Goal: Transaction & Acquisition: Purchase product/service

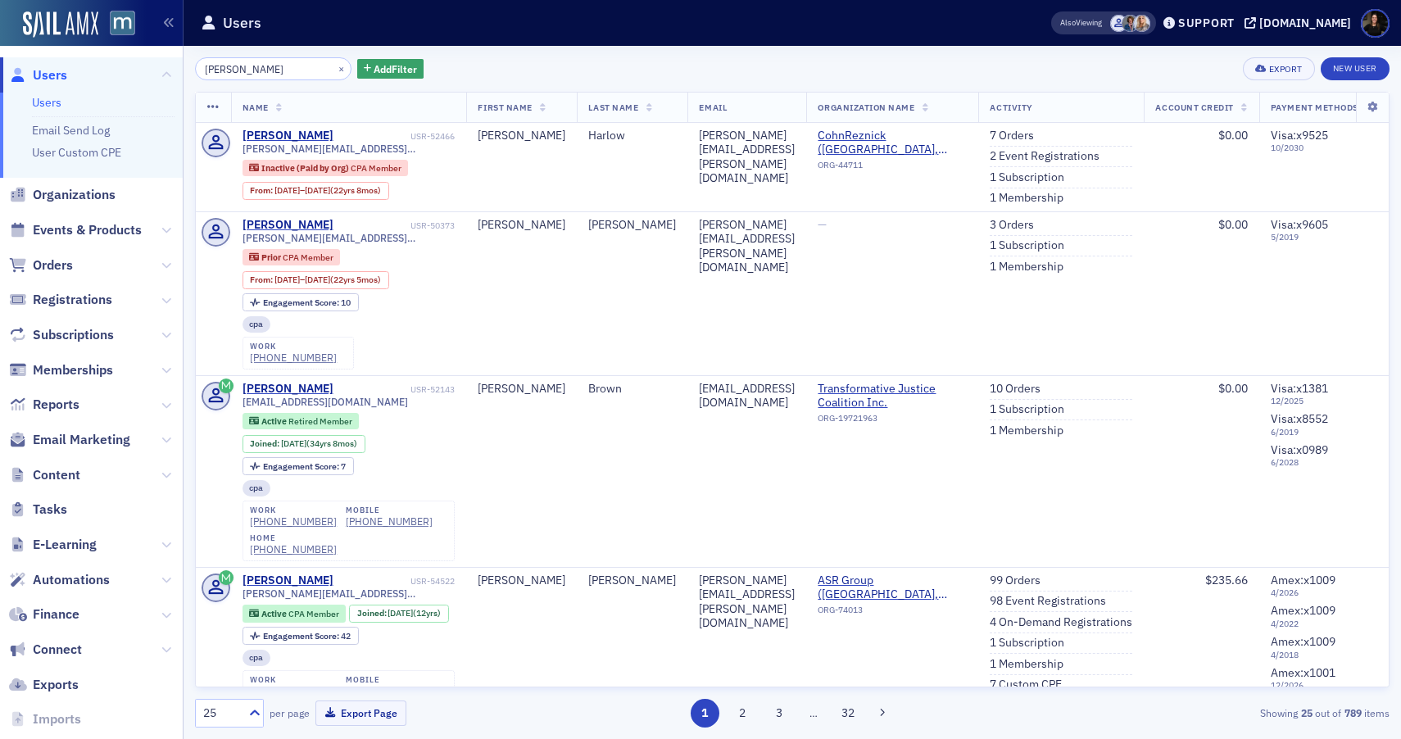
type input "[PERSON_NAME]"
click at [1231, 7] on header "Users Also Viewing Support [DOMAIN_NAME]" at bounding box center [793, 23] width 1218 height 46
click at [1230, 28] on div "Support" at bounding box center [1206, 23] width 57 height 15
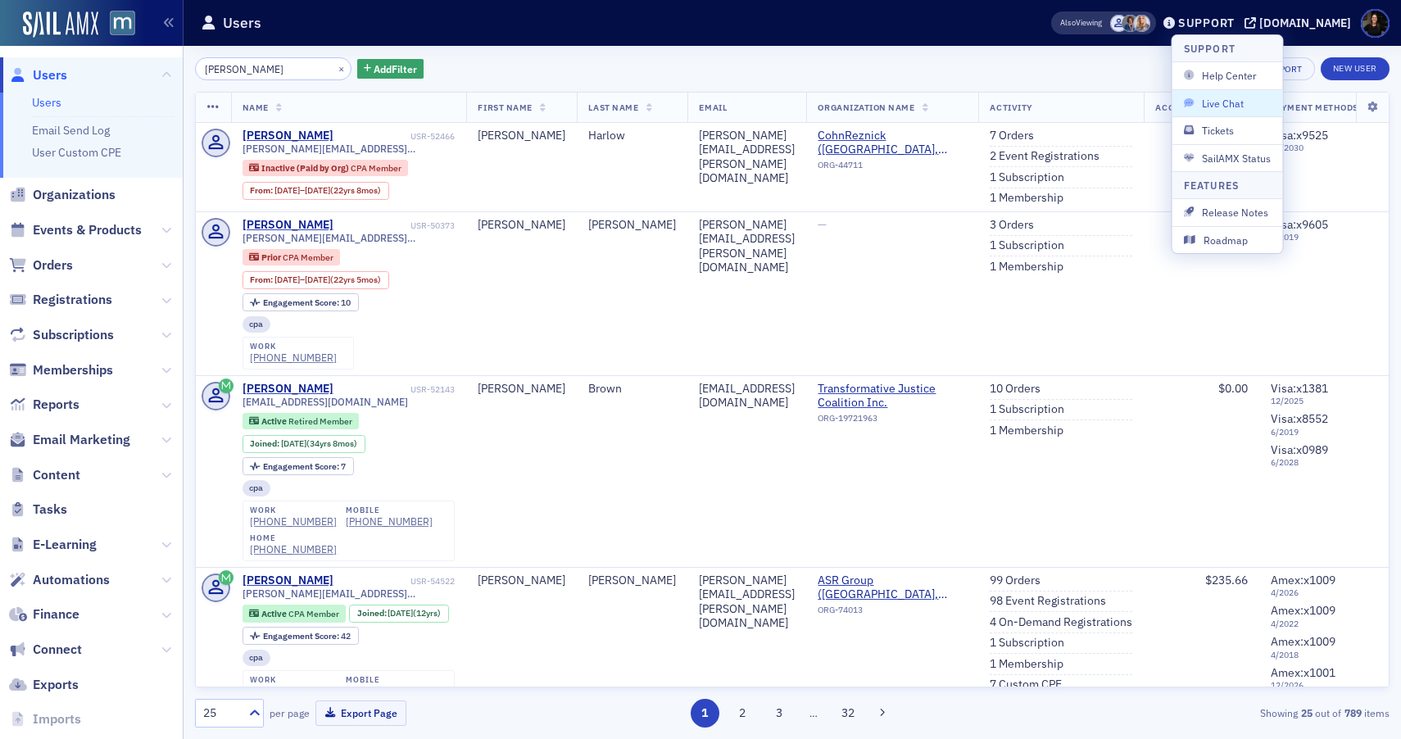
click at [1206, 102] on span "Live Chat" at bounding box center [1228, 103] width 88 height 15
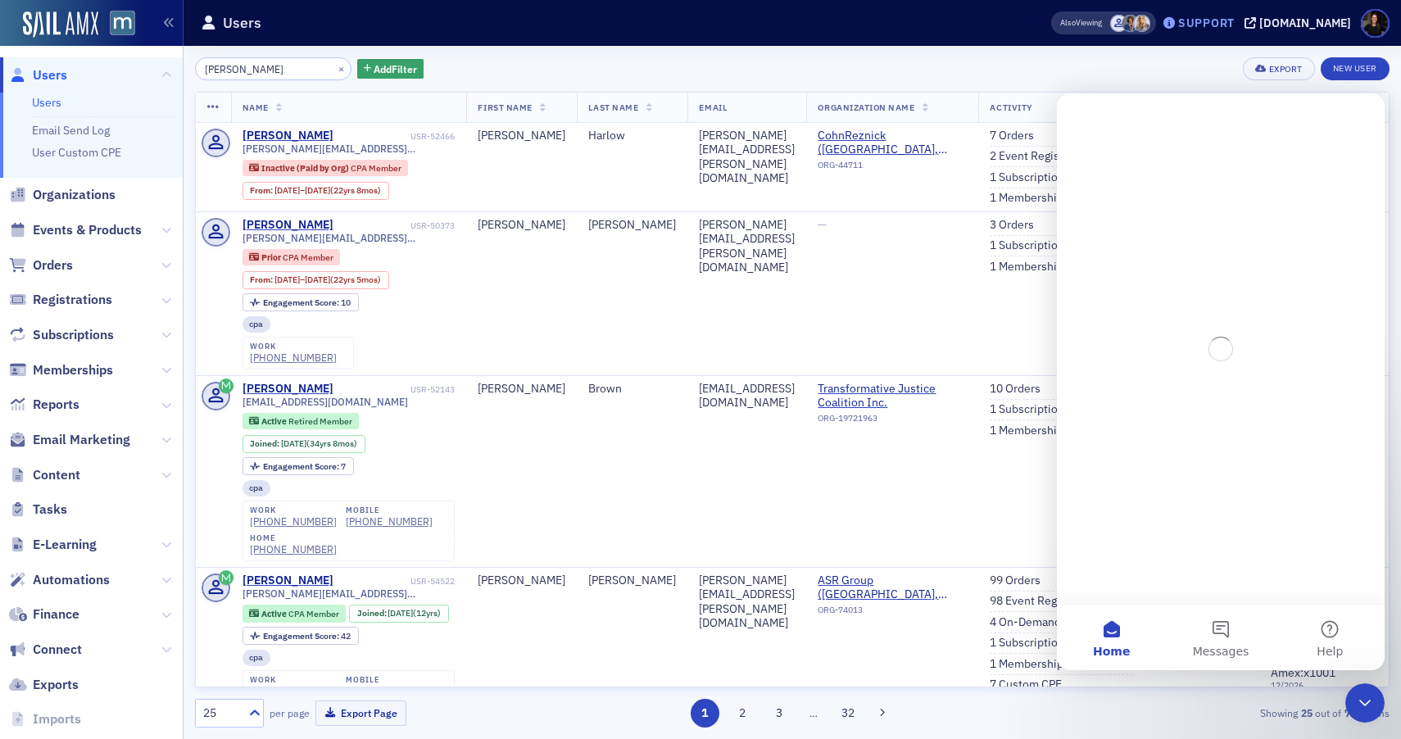
click at [1214, 30] on div "Support" at bounding box center [1198, 22] width 77 height 23
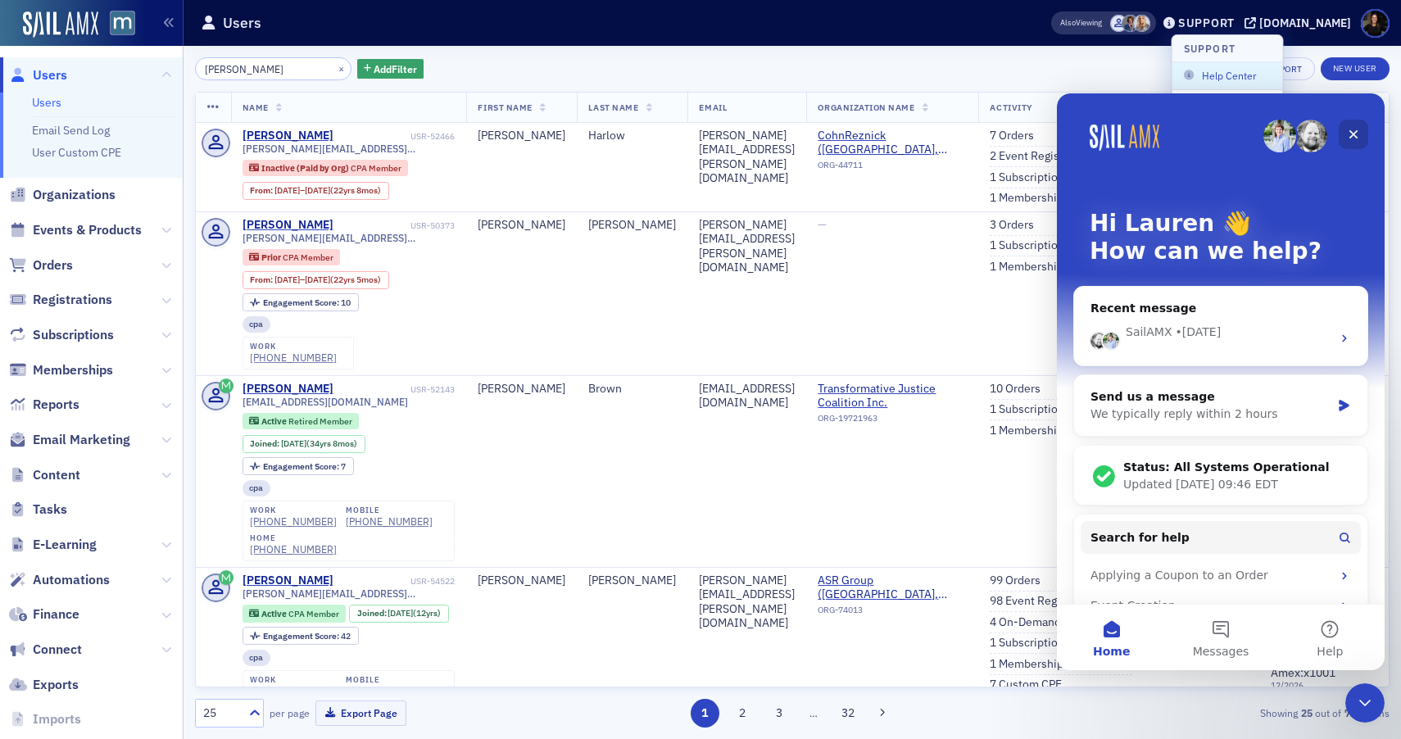
click at [1365, 136] on div "Close" at bounding box center [1354, 135] width 30 height 30
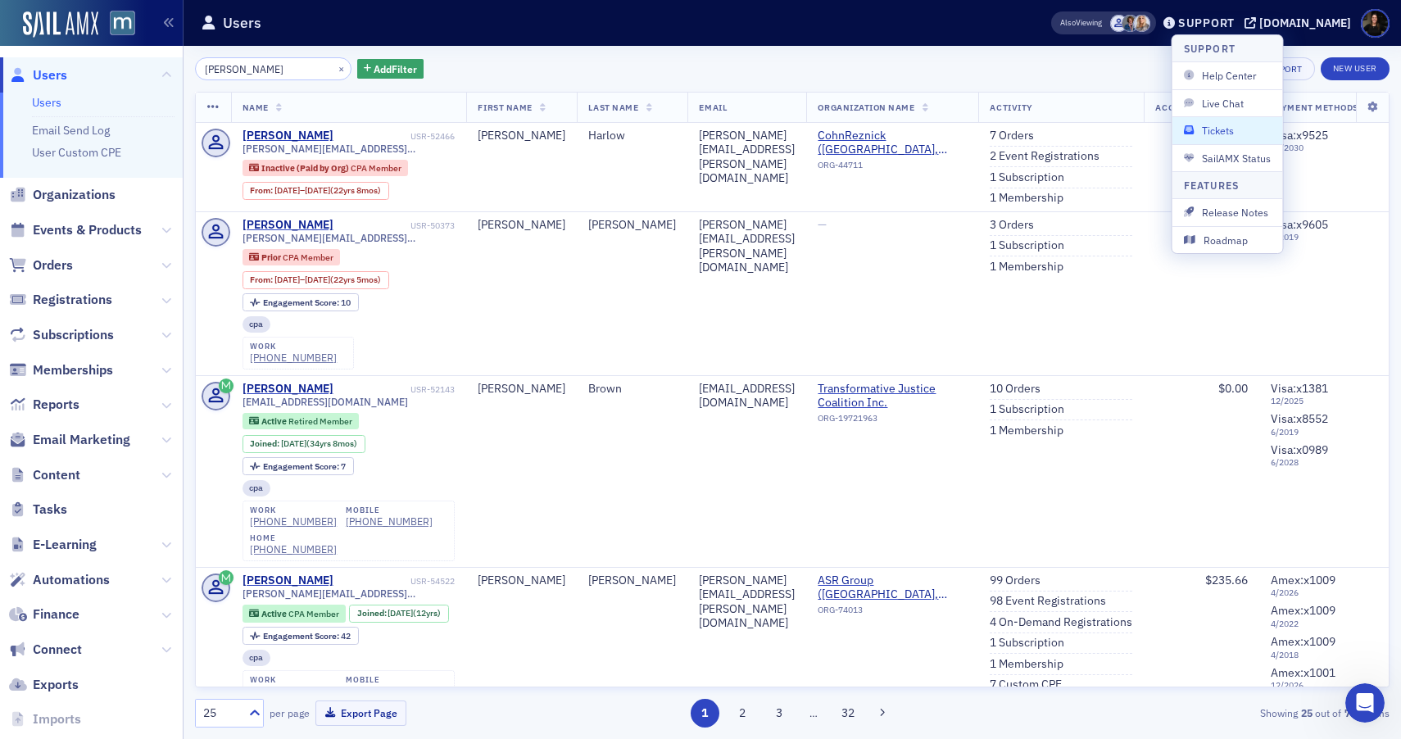
click at [1234, 132] on span "Tickets" at bounding box center [1228, 130] width 88 height 15
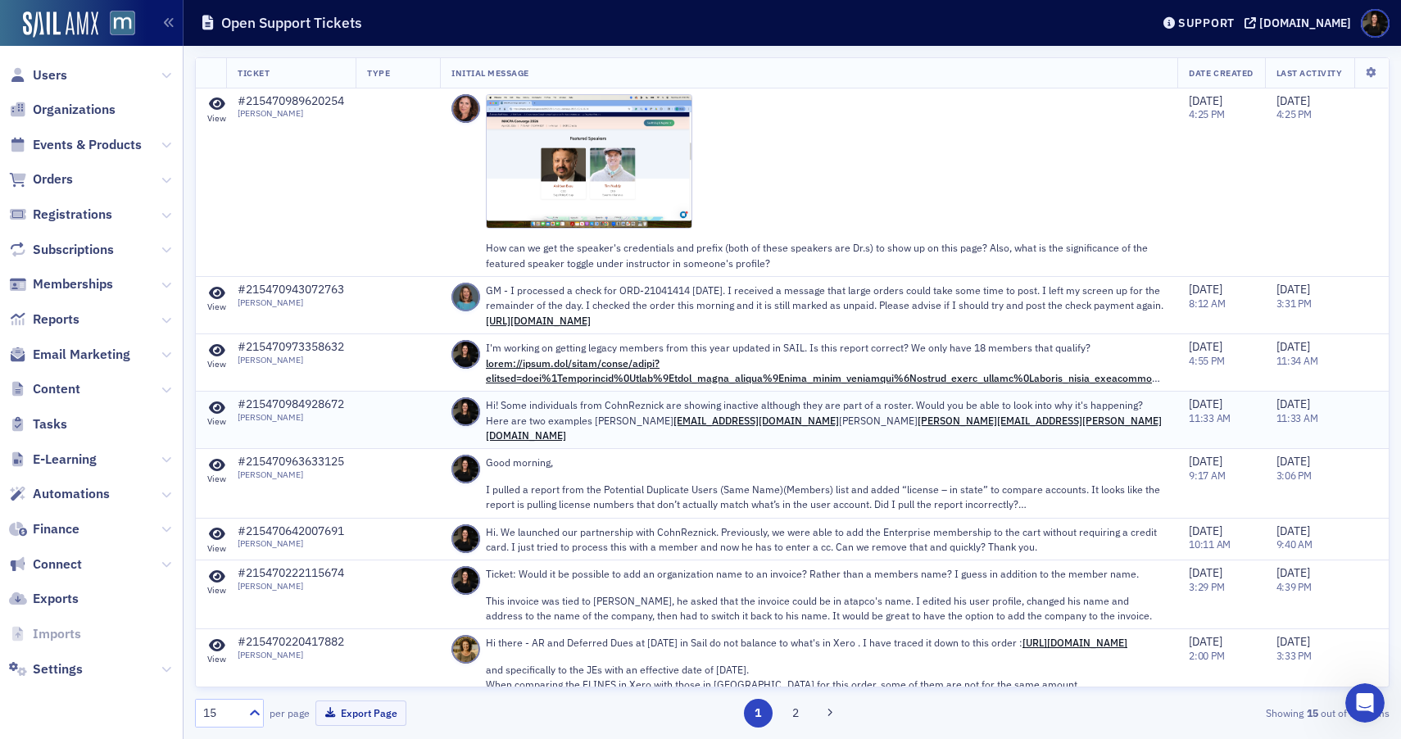
click at [611, 420] on p "Hi! Some individuals from CohnReznick are showing inactive although they are pa…" at bounding box center [826, 419] width 680 height 45
click at [223, 413] on icon at bounding box center [217, 408] width 16 height 15
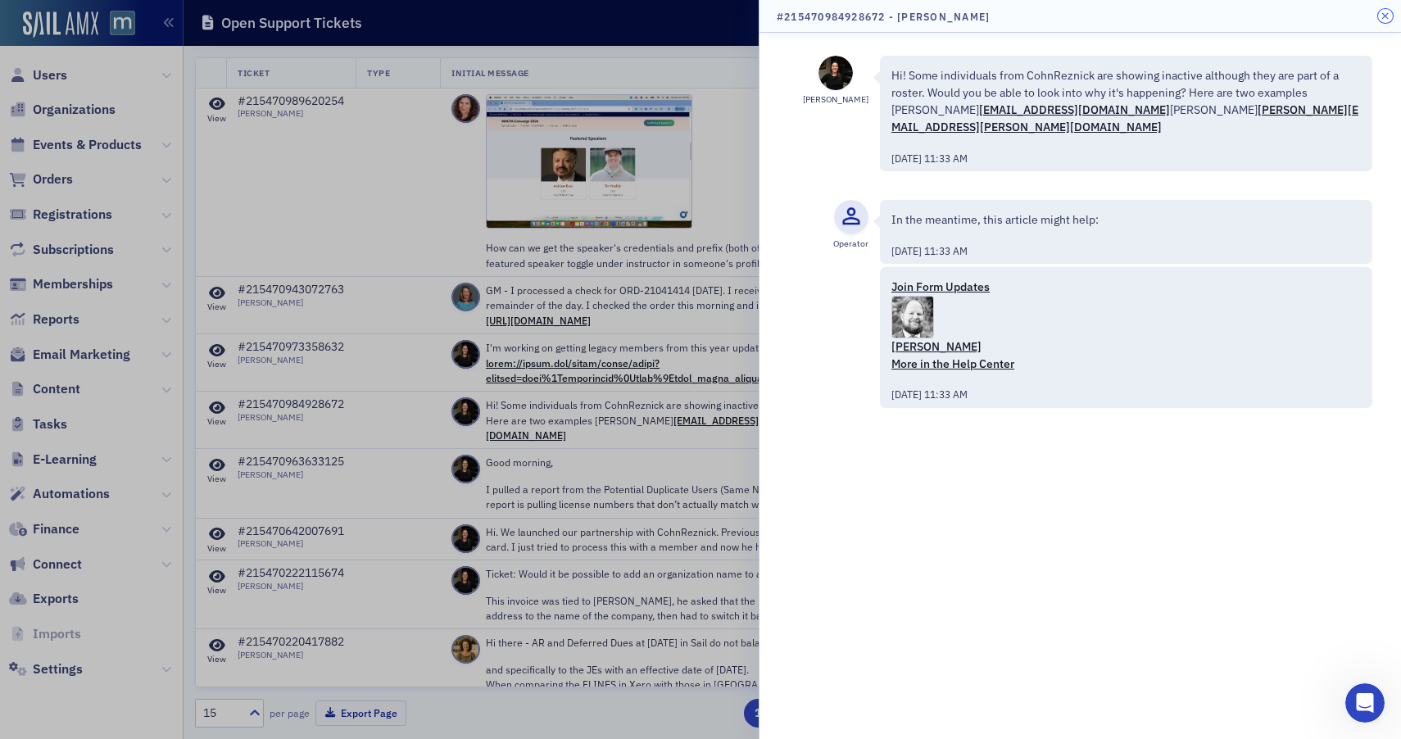
click at [1384, 15] on icon "button" at bounding box center [1385, 16] width 7 height 10
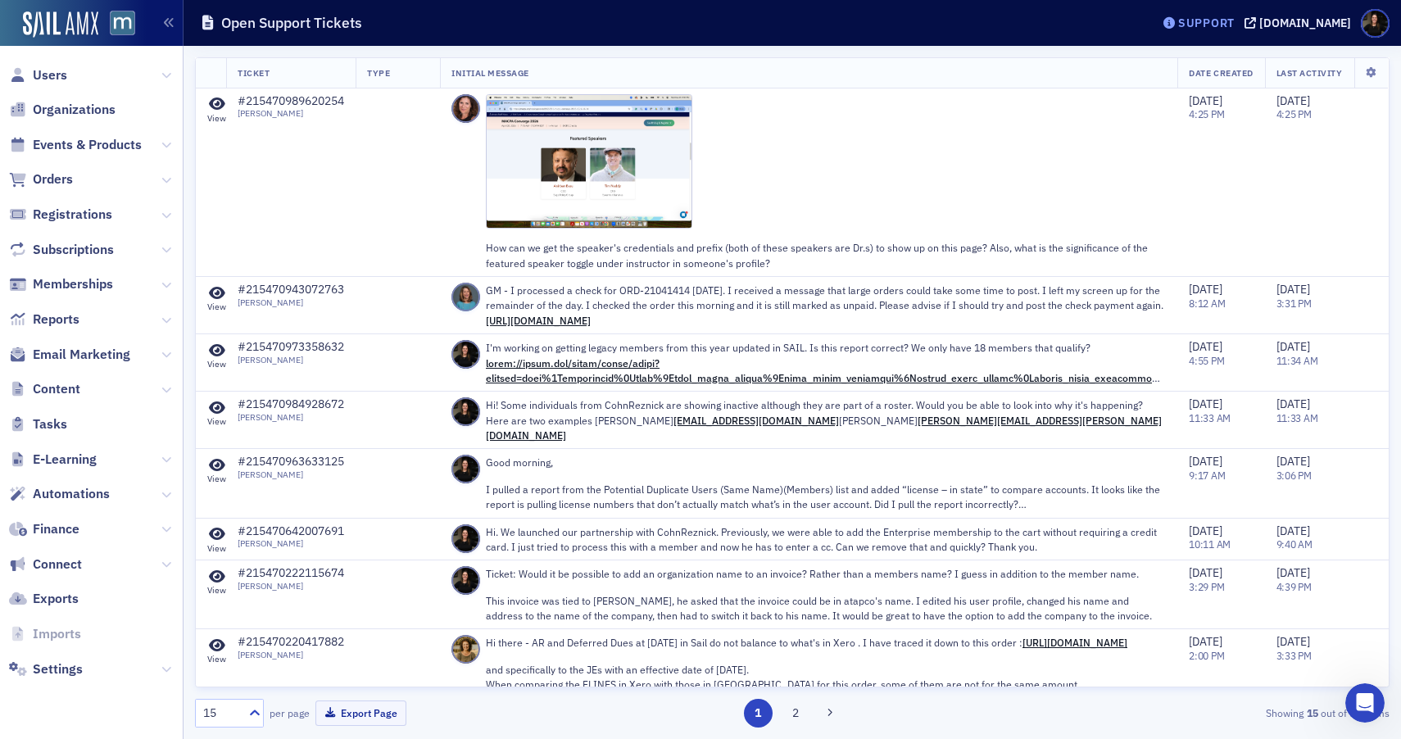
click at [1225, 22] on div "Support" at bounding box center [1206, 23] width 57 height 15
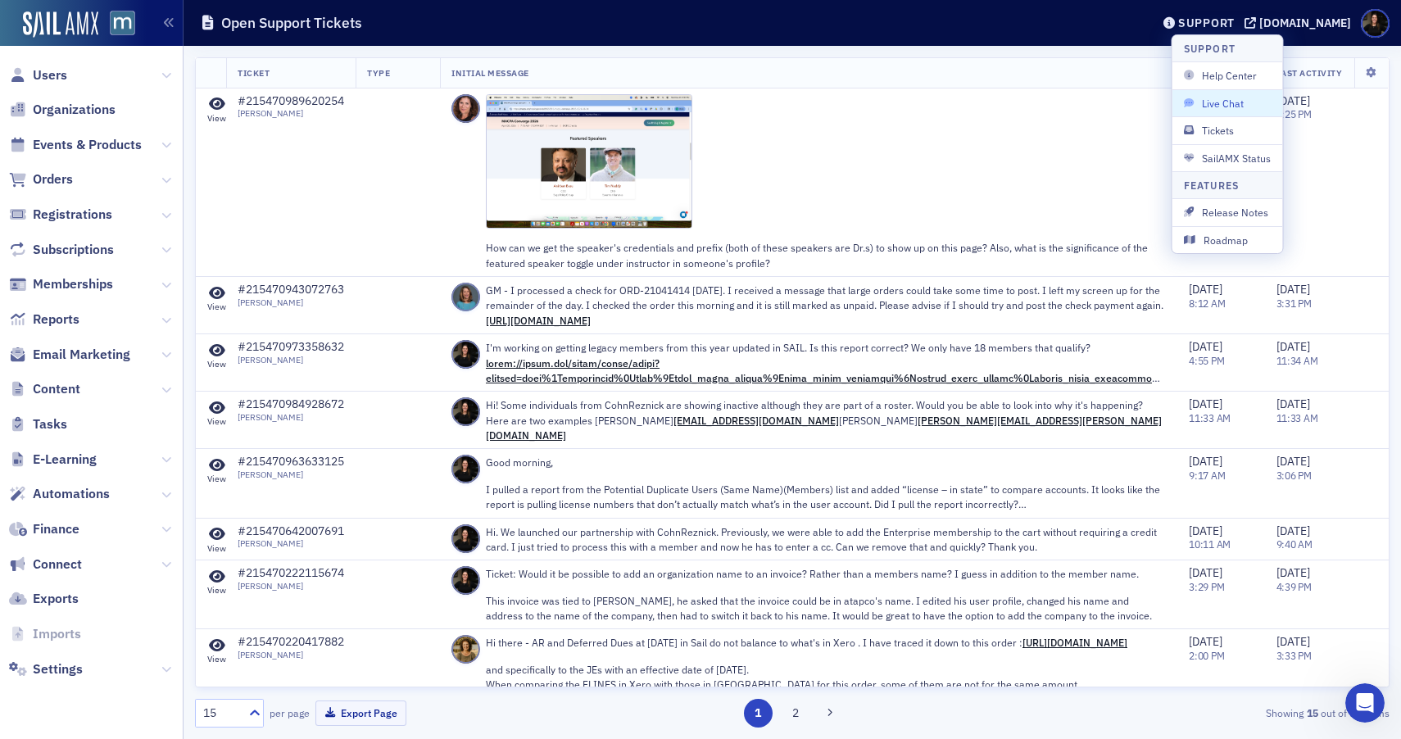
click at [1221, 93] on button "Live Chat" at bounding box center [1228, 102] width 111 height 27
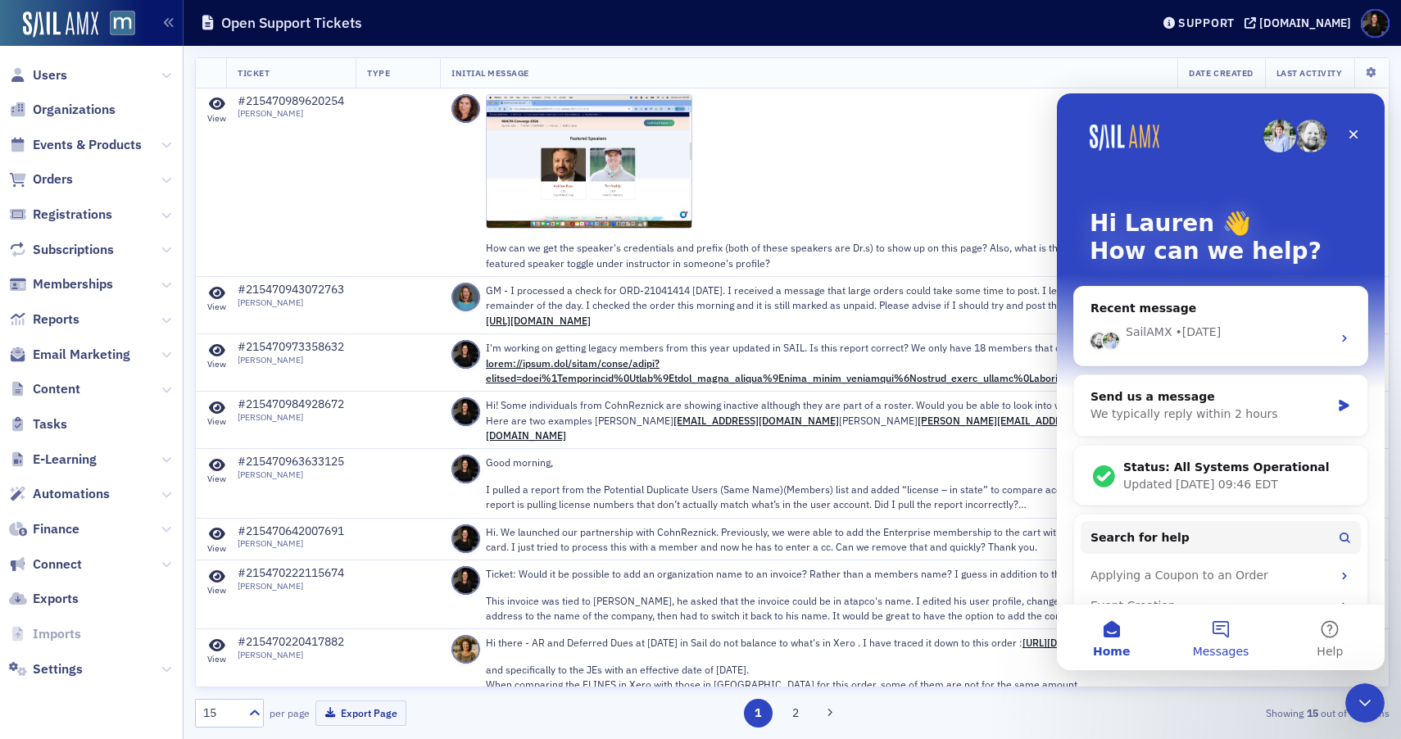
click at [1207, 629] on button "Messages" at bounding box center [1220, 638] width 109 height 66
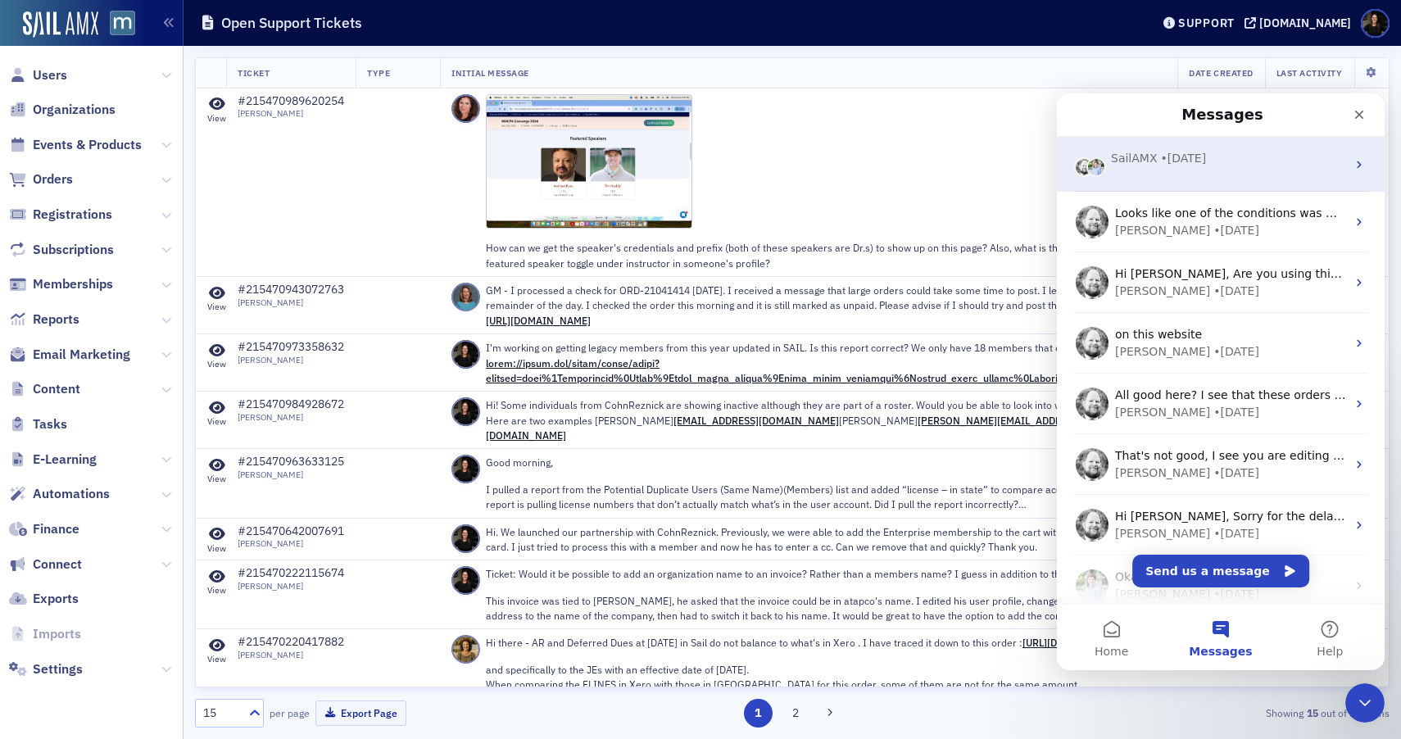
click at [1137, 180] on div "SailAMX • [DATE]" at bounding box center [1221, 164] width 328 height 55
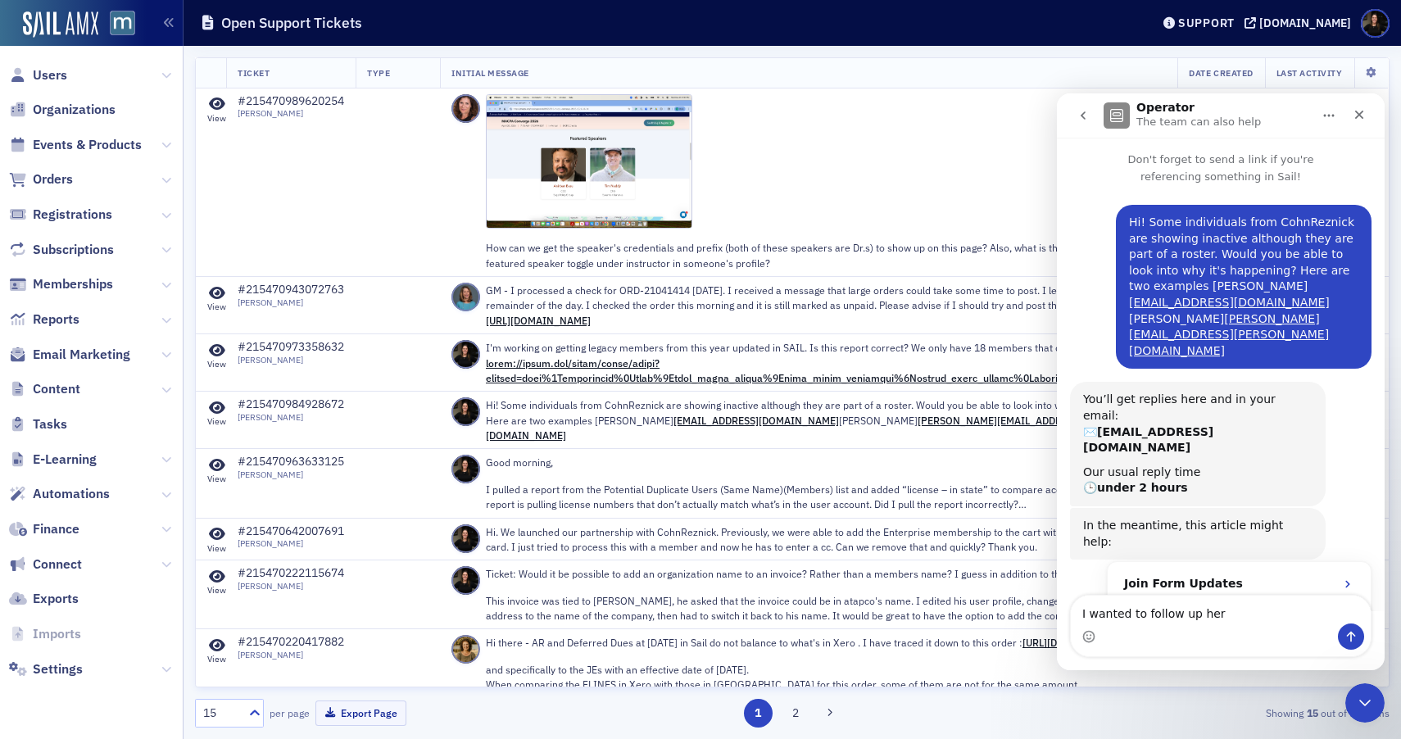
type textarea "I wanted to follow up here"
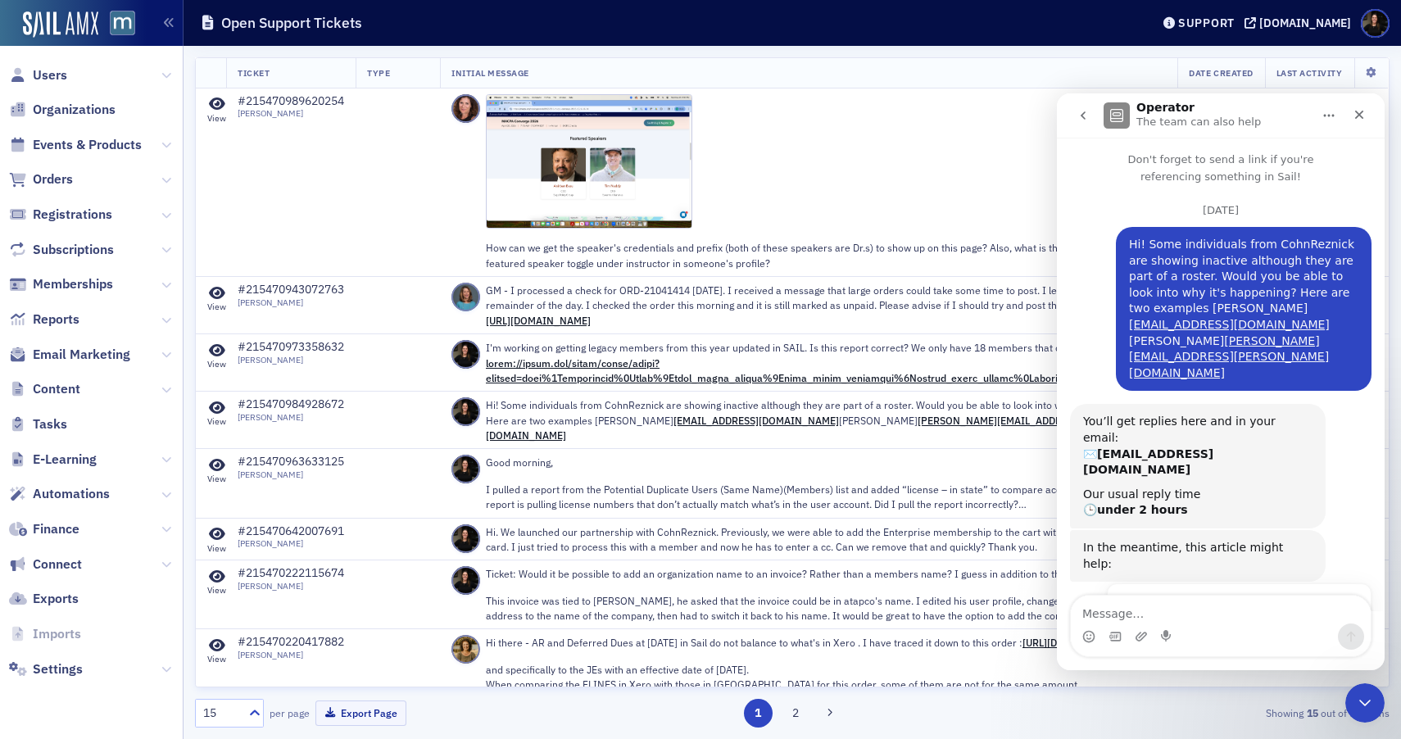
scroll to position [81, 0]
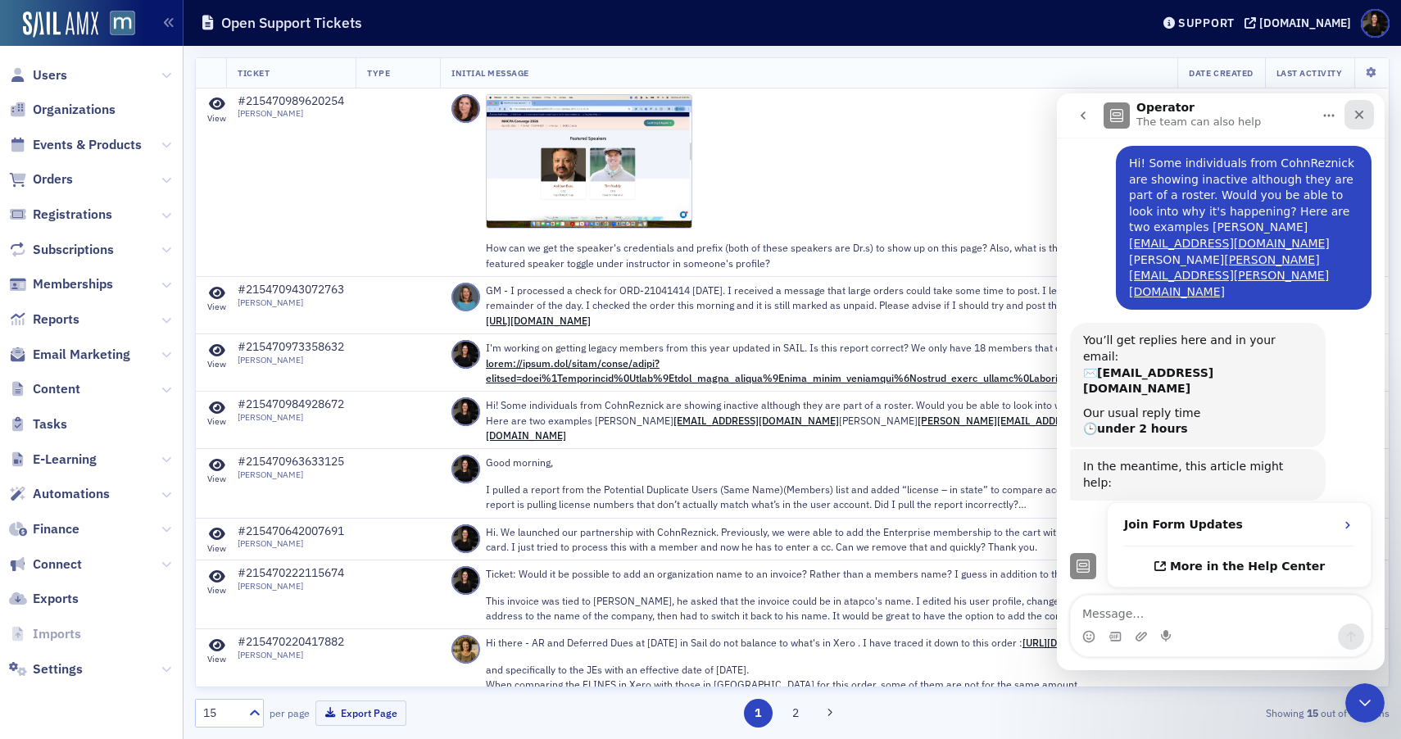
click at [1362, 123] on div "Close" at bounding box center [1360, 115] width 30 height 30
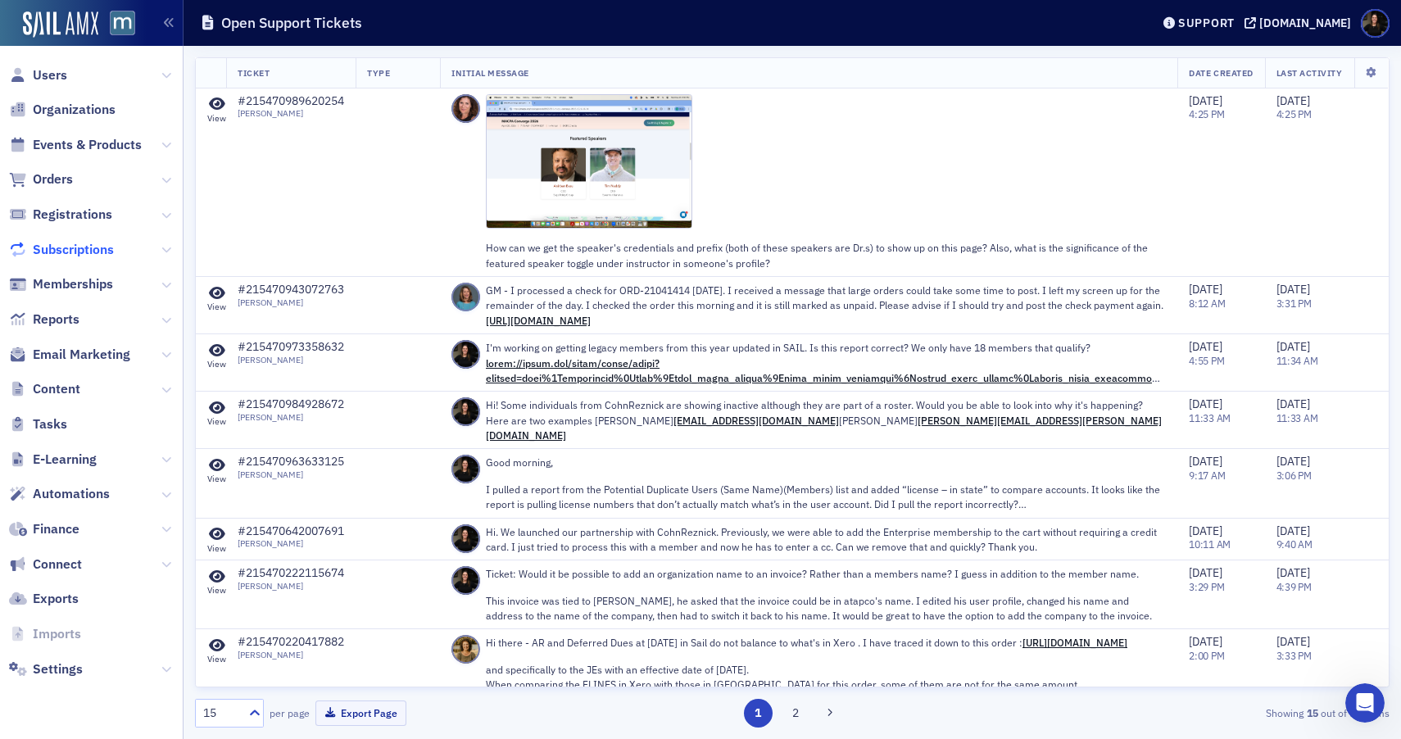
click at [73, 252] on span "Subscriptions" at bounding box center [73, 250] width 81 height 18
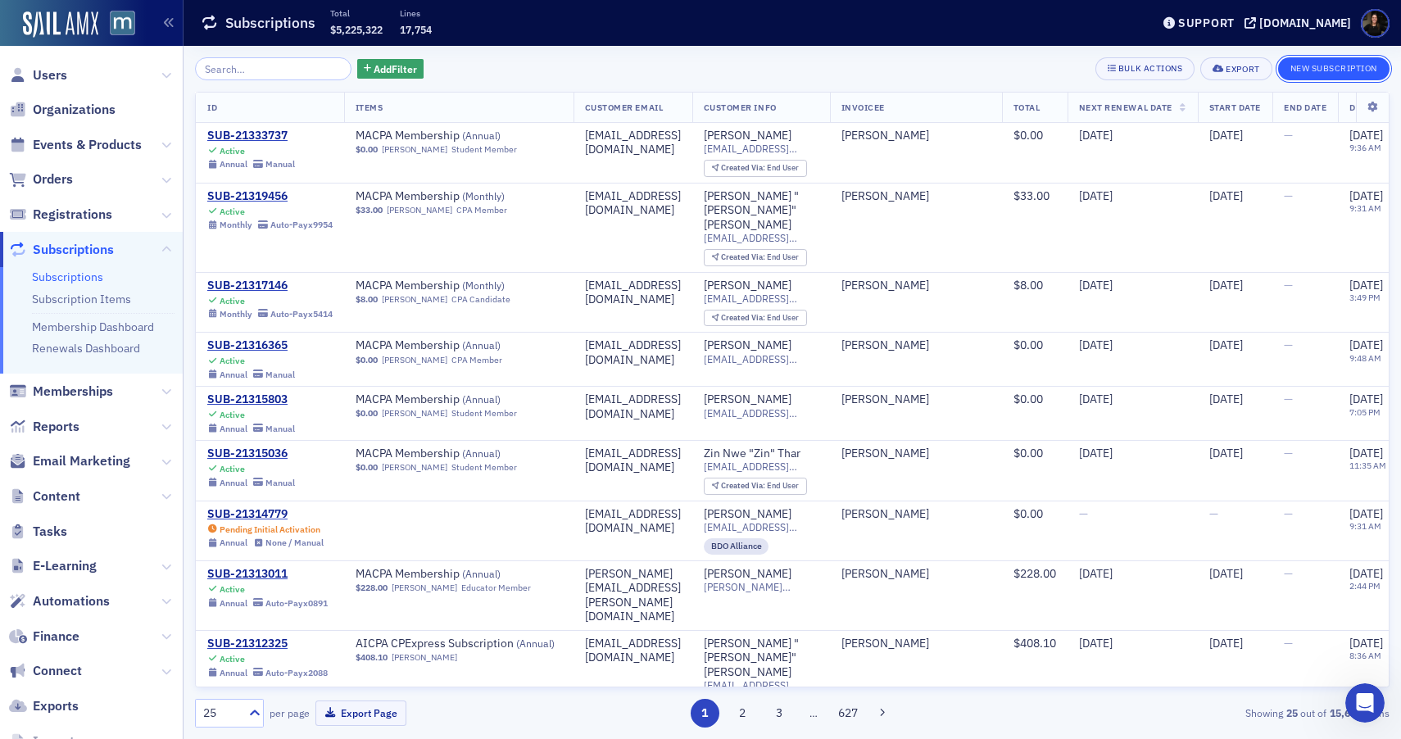
click at [1310, 69] on button "New Subscription" at bounding box center [1333, 68] width 111 height 23
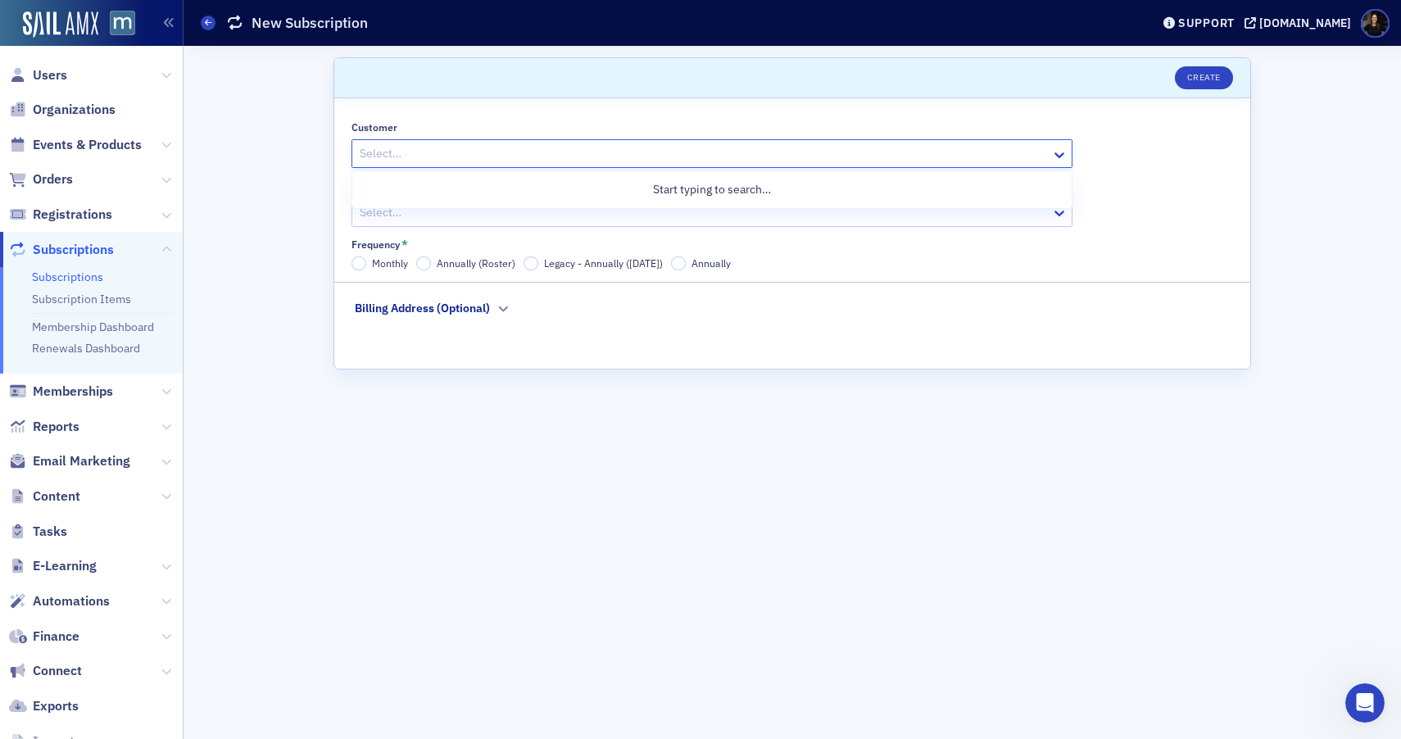
click at [586, 160] on div at bounding box center [704, 153] width 692 height 20
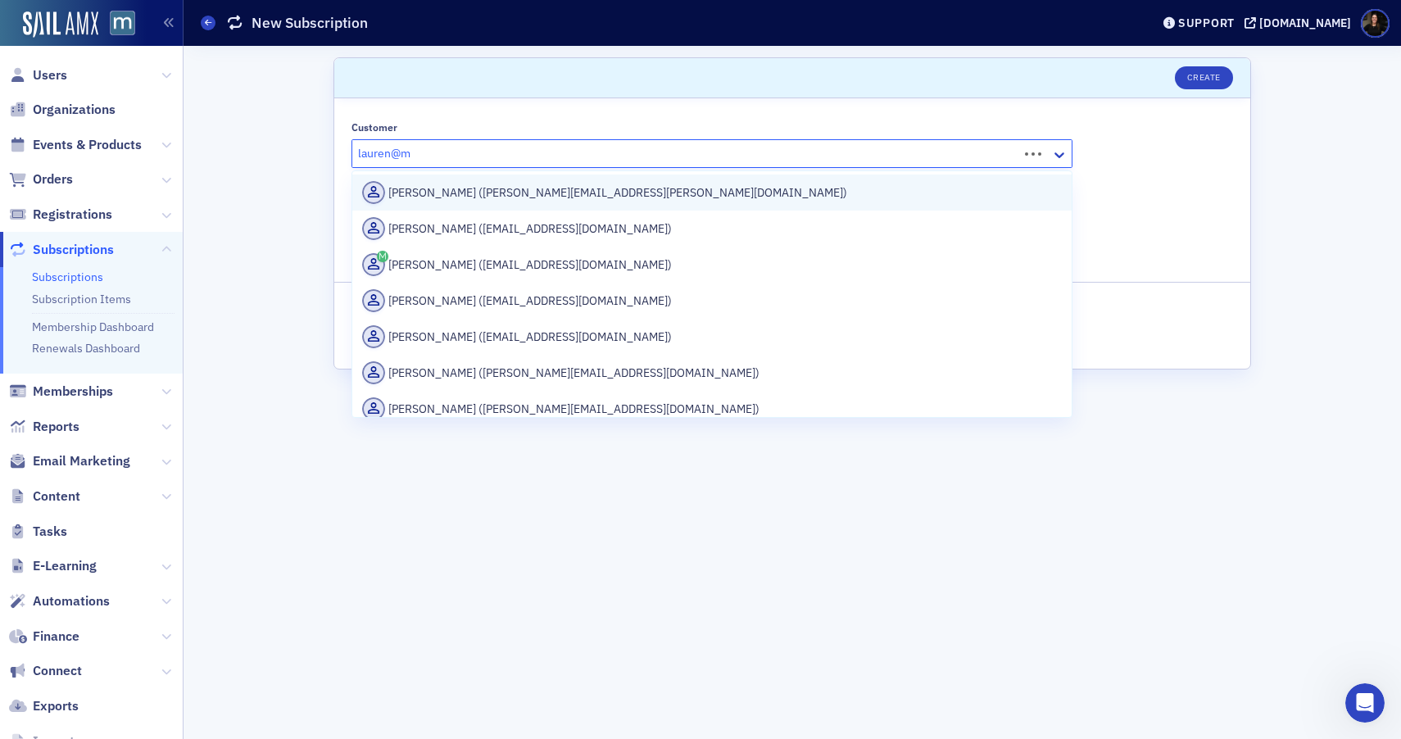
type input "lauren@ma"
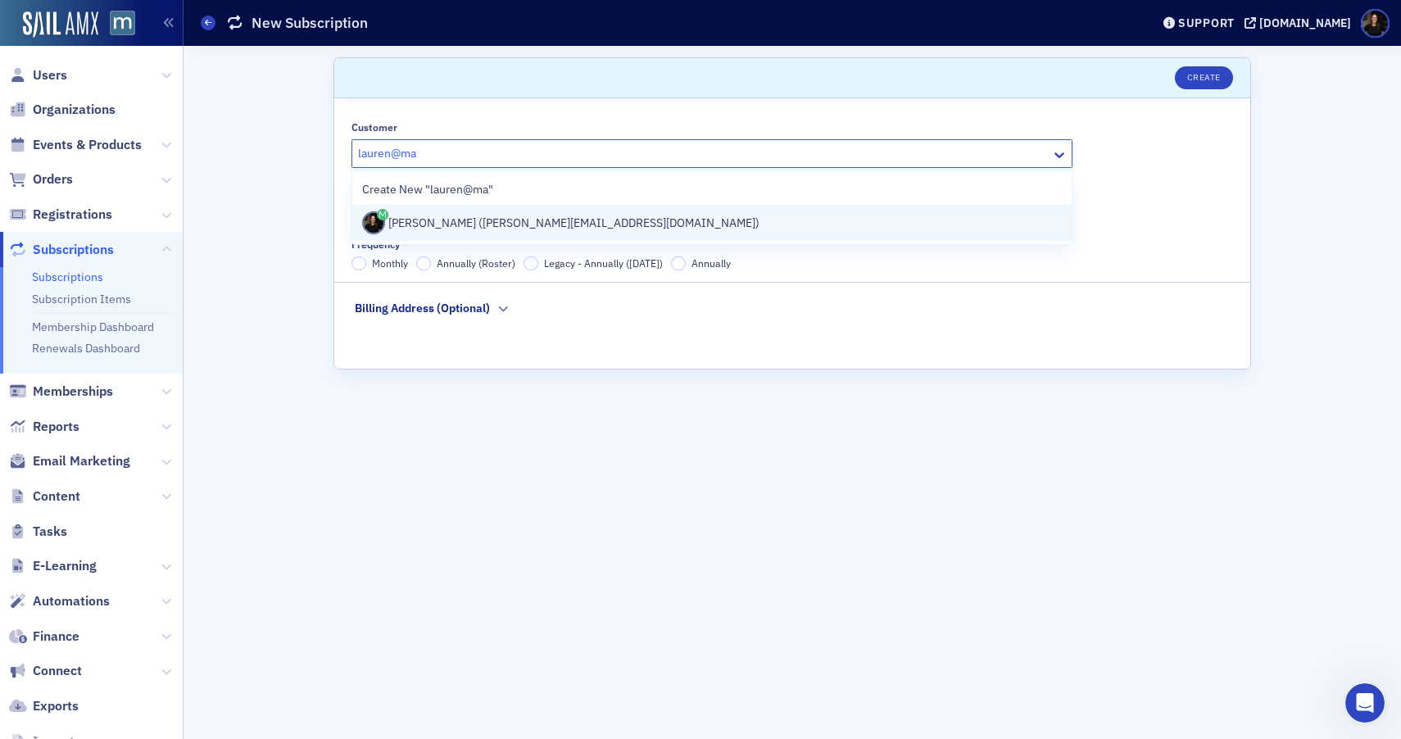
click at [510, 224] on div "[PERSON_NAME] ([PERSON_NAME][EMAIL_ADDRESS][DOMAIN_NAME])" at bounding box center [712, 222] width 700 height 23
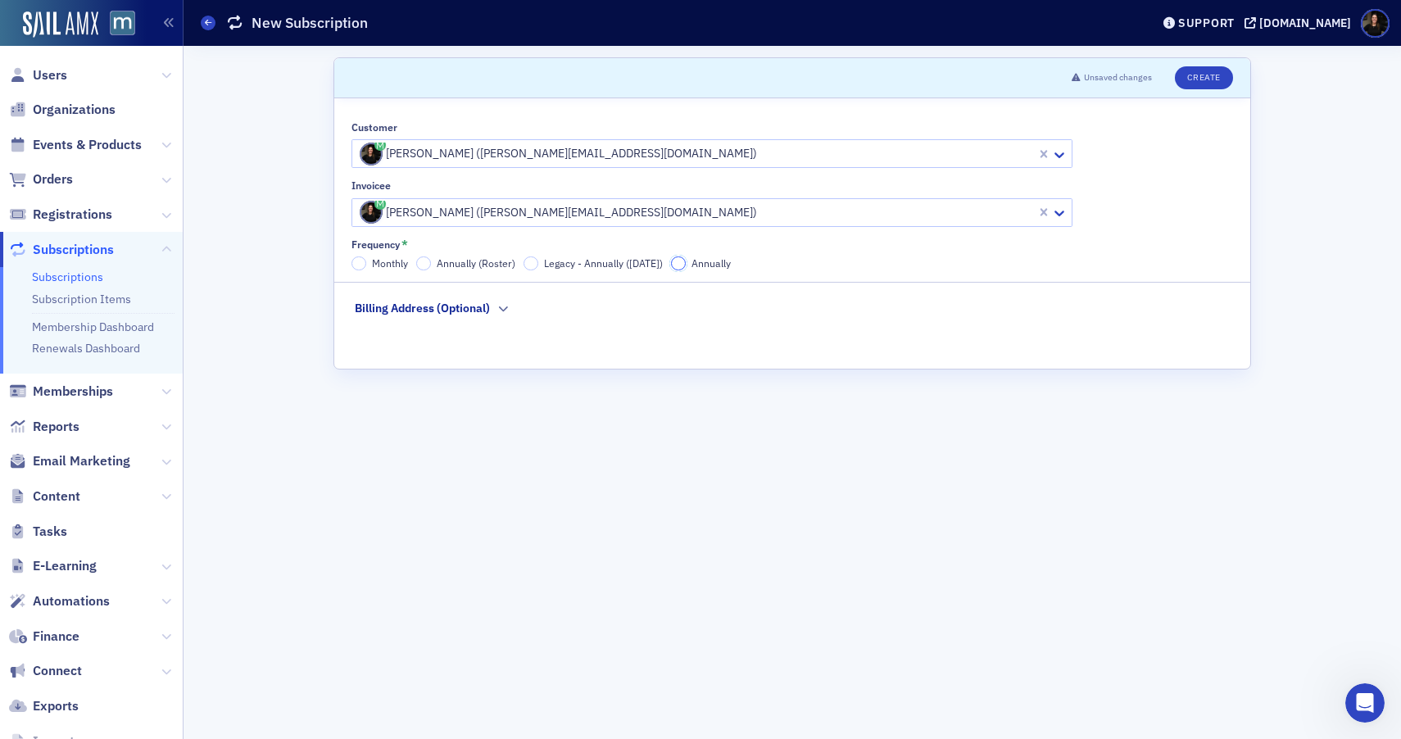
click at [676, 262] on input "Annually" at bounding box center [678, 263] width 15 height 15
click at [1199, 81] on button "Create" at bounding box center [1204, 77] width 58 height 23
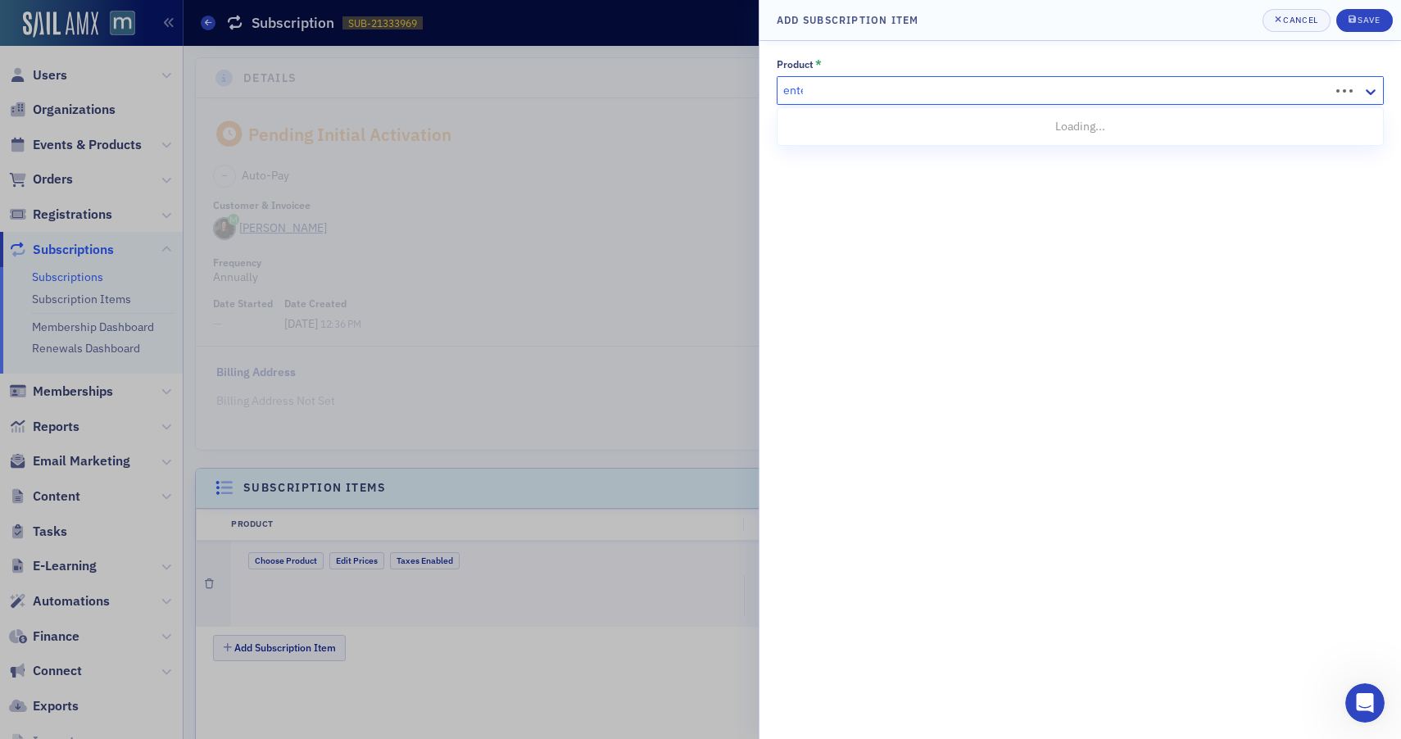
type input "enter"
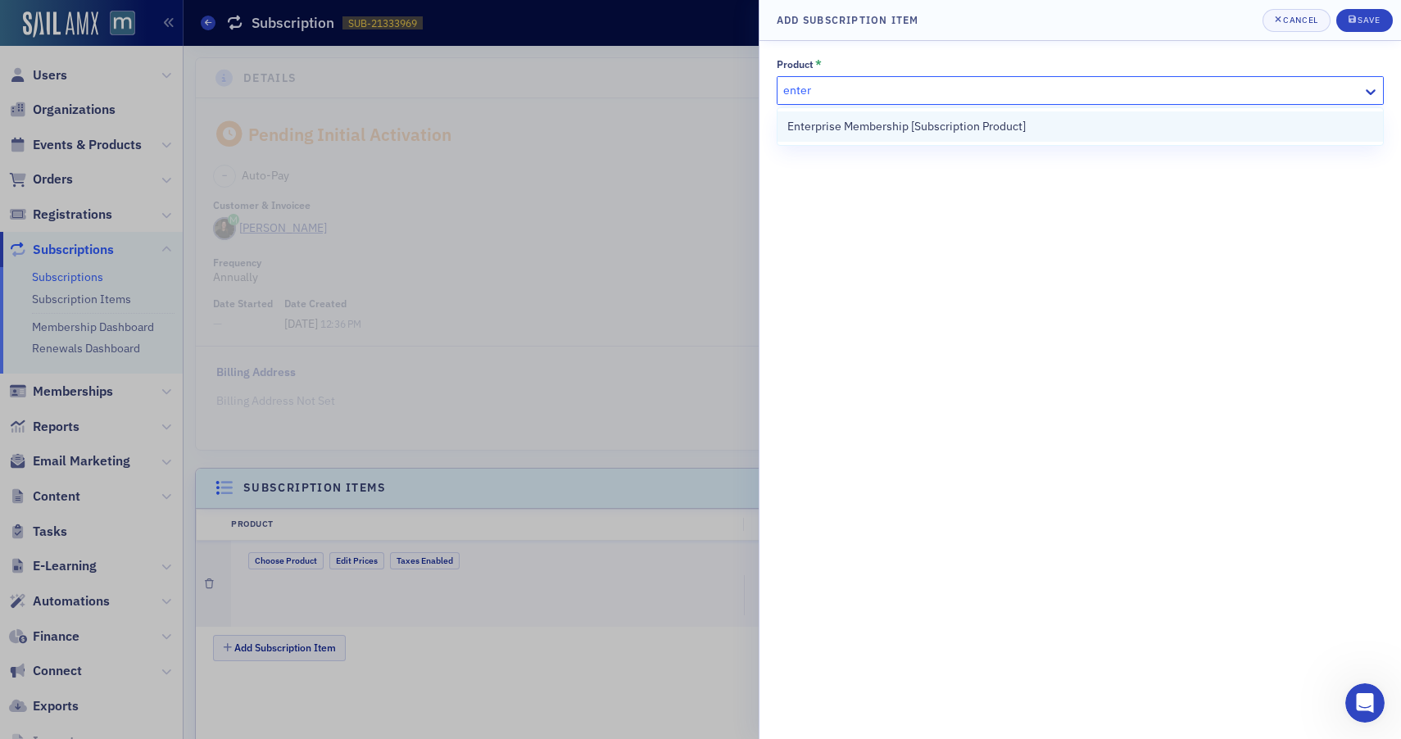
click at [876, 129] on span "Enterprise Membership [Subscription Product]" at bounding box center [906, 126] width 238 height 17
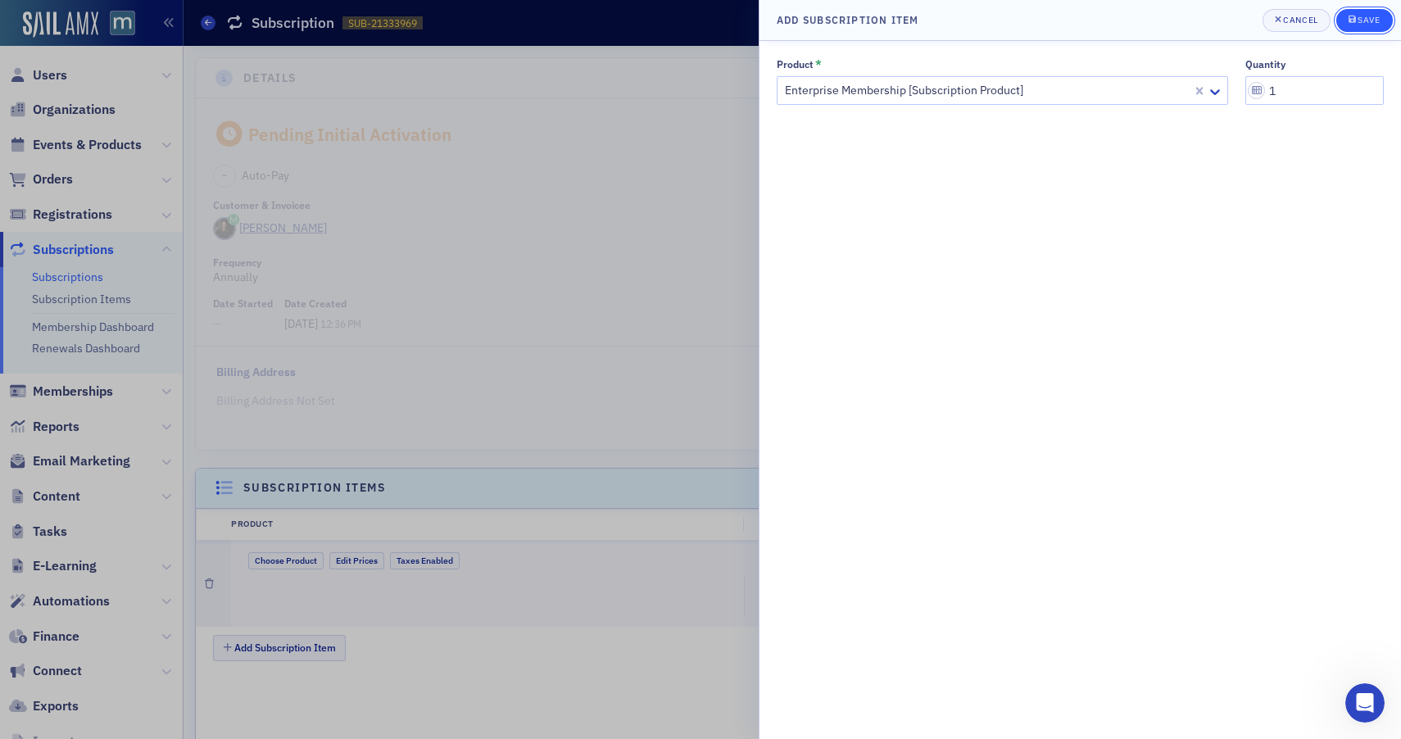
click at [1364, 17] on div "Save" at bounding box center [1369, 20] width 22 height 9
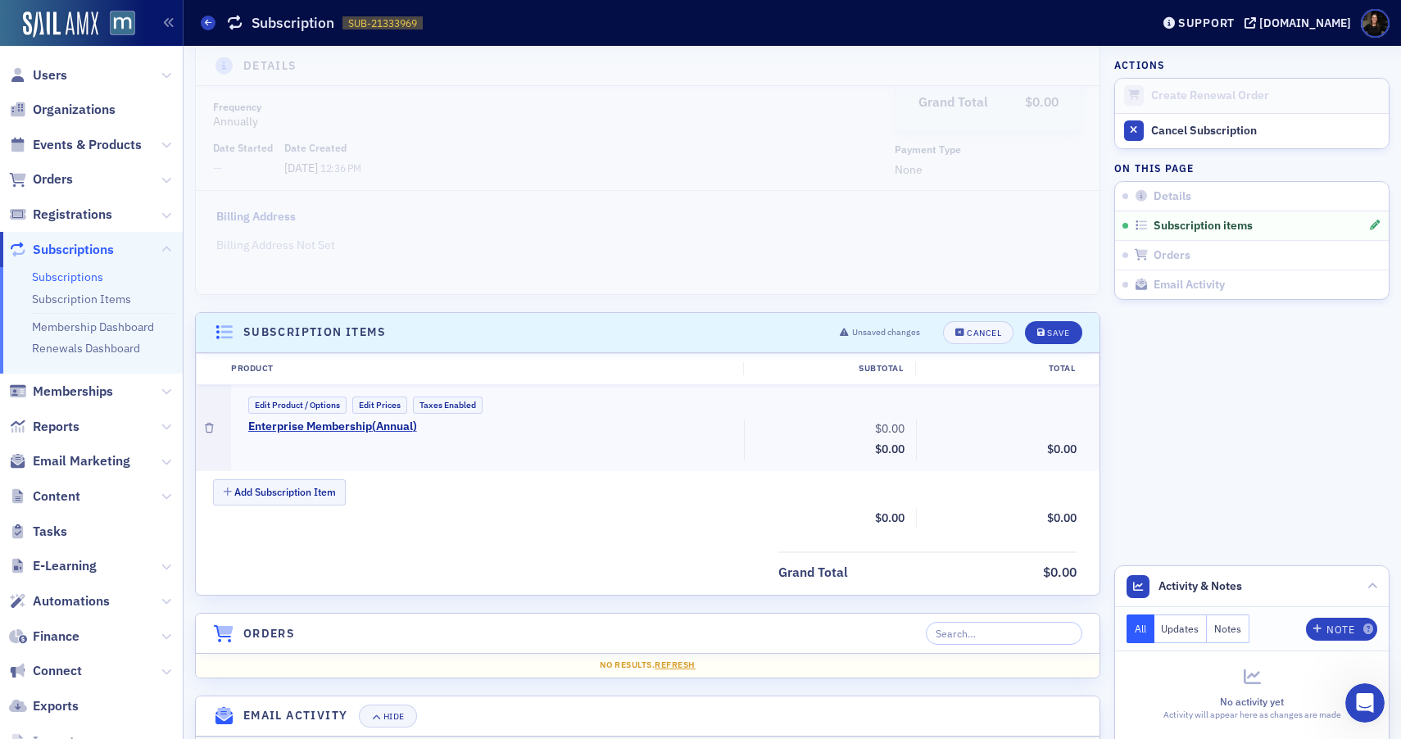
scroll to position [162, 0]
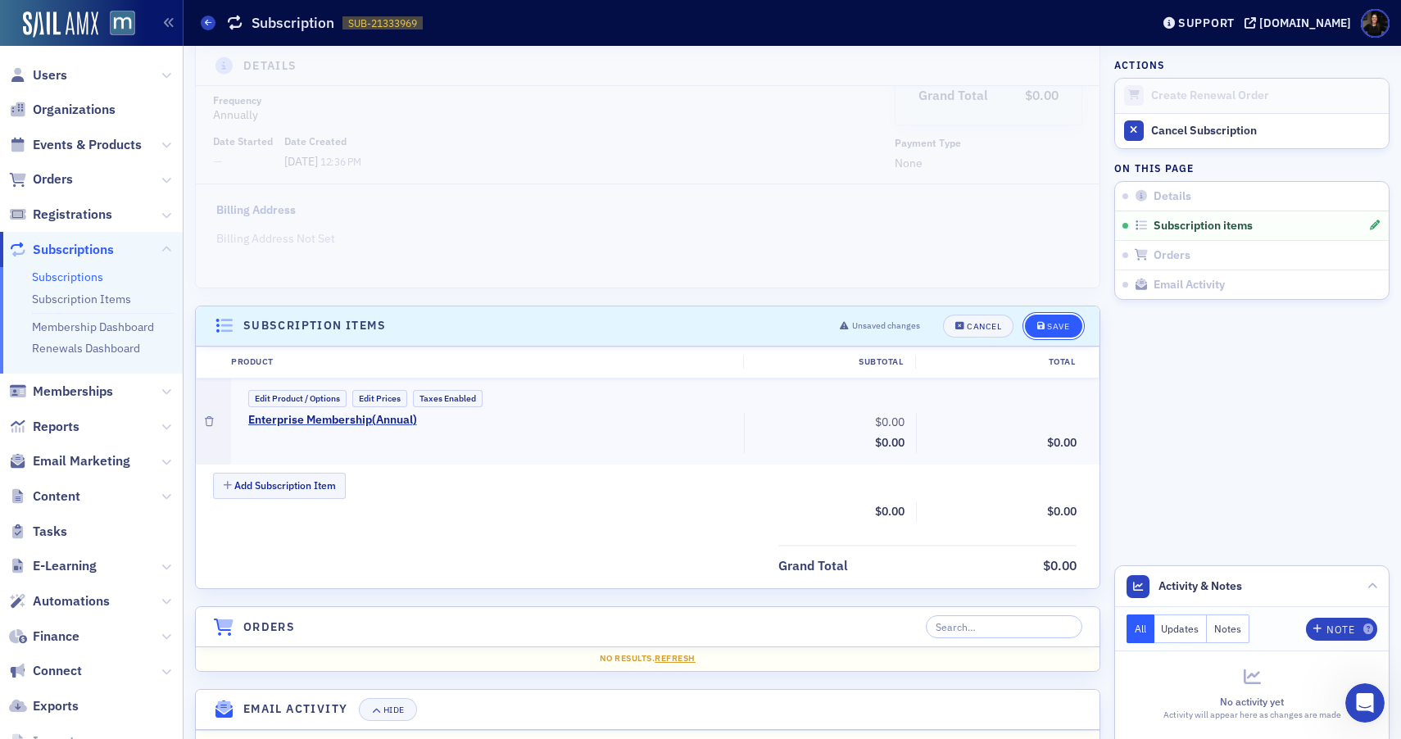
click at [1069, 330] on button "Save" at bounding box center [1053, 326] width 57 height 23
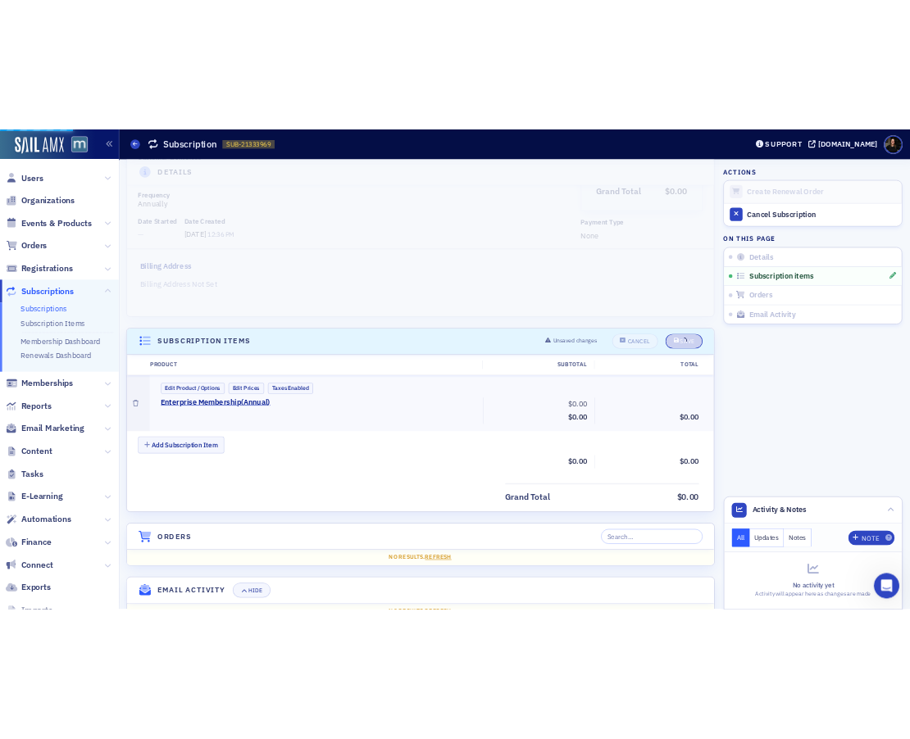
scroll to position [165, 0]
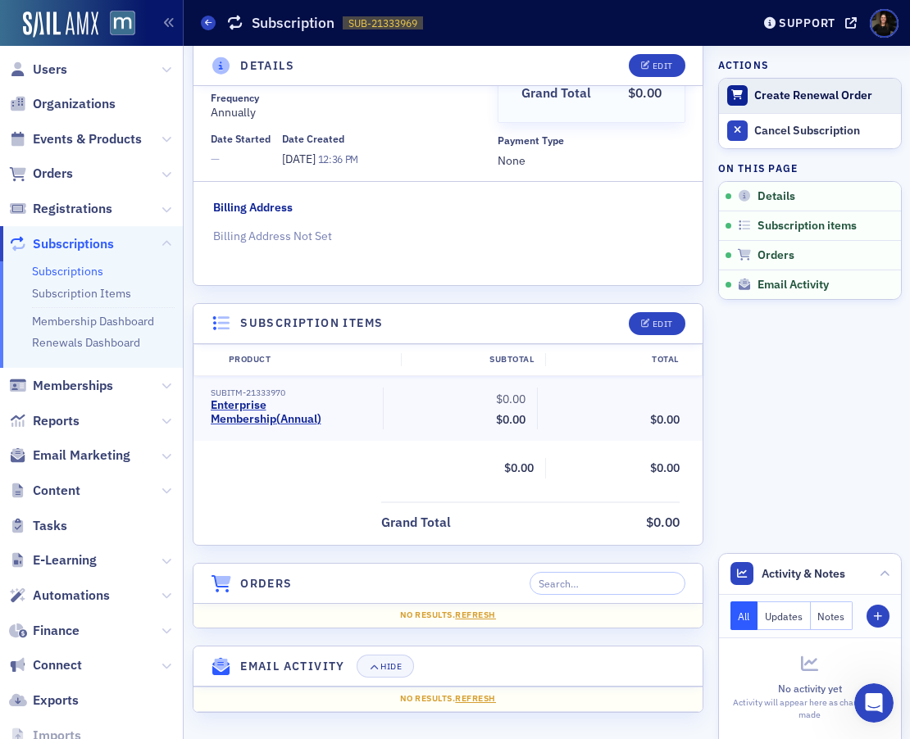
click at [819, 104] on button "Create Renewal Order" at bounding box center [810, 96] width 182 height 34
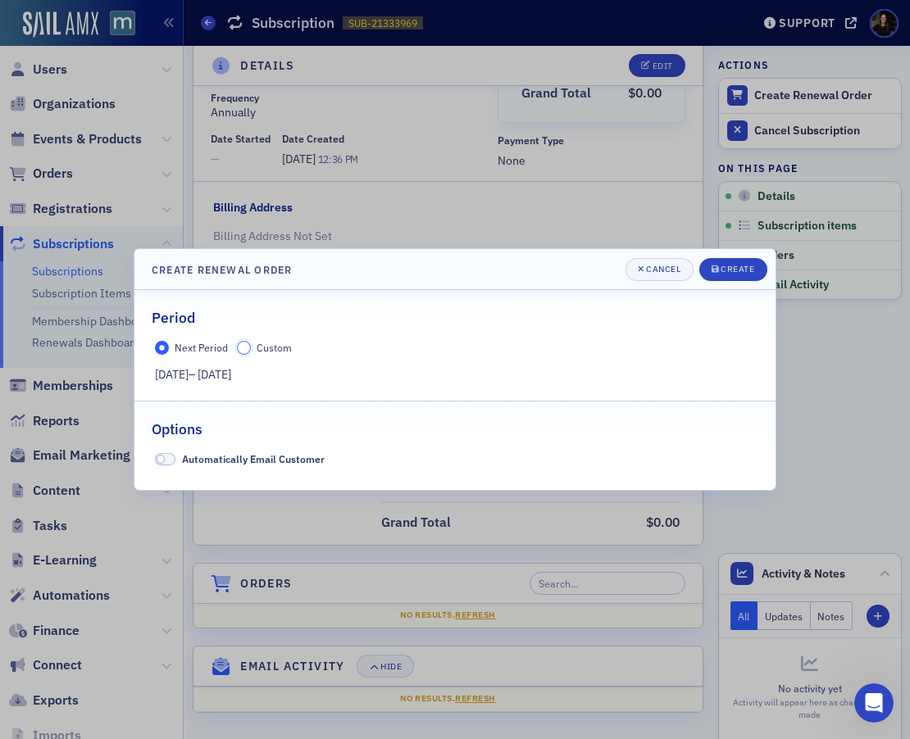
click at [243, 349] on input "Custom" at bounding box center [244, 348] width 15 height 15
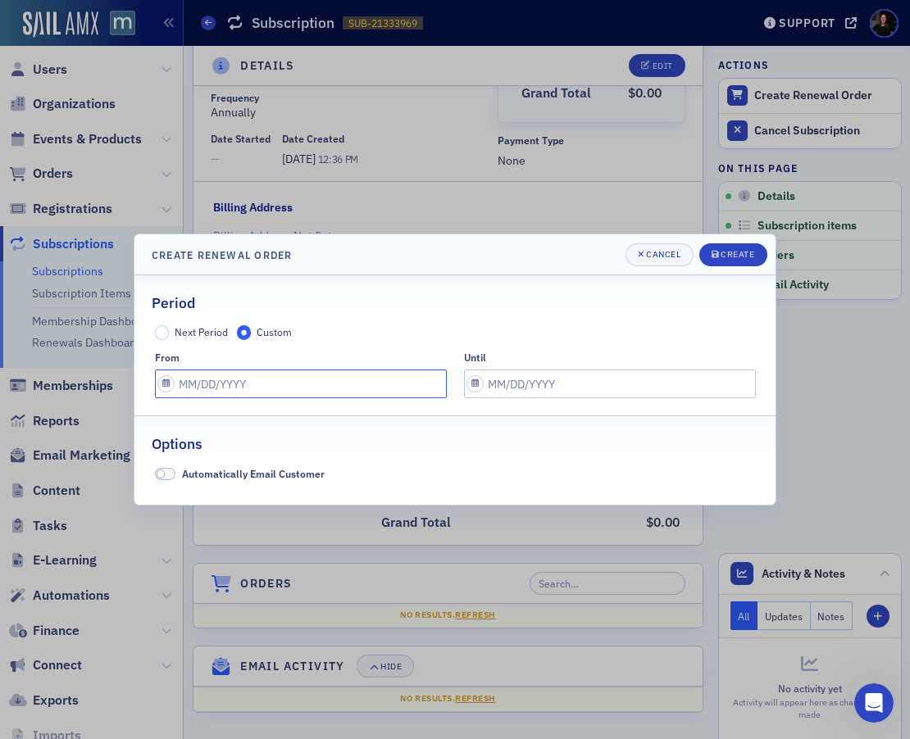
select select "8"
select select "2025"
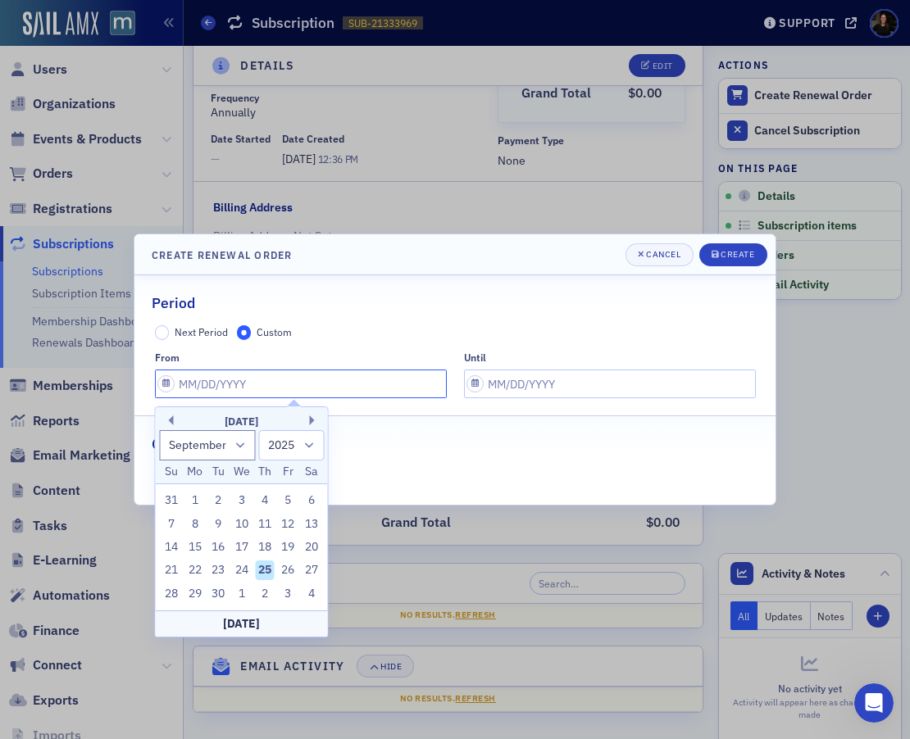
click at [240, 374] on input "text" at bounding box center [301, 384] width 292 height 29
click at [240, 451] on select "January February March April May June July August September October November De…" at bounding box center [207, 445] width 97 height 30
select select "6"
click at [159, 430] on select "January February March April May June July August September October November De…" at bounding box center [207, 445] width 97 height 30
click at [220, 502] on div "1" at bounding box center [218, 501] width 20 height 20
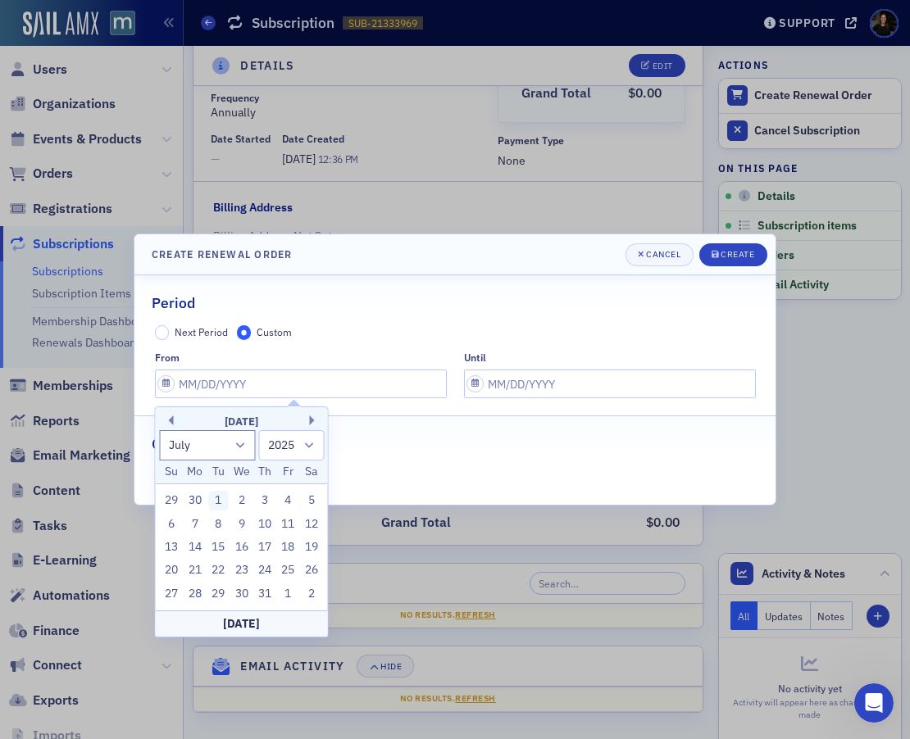
type input "[DATE]"
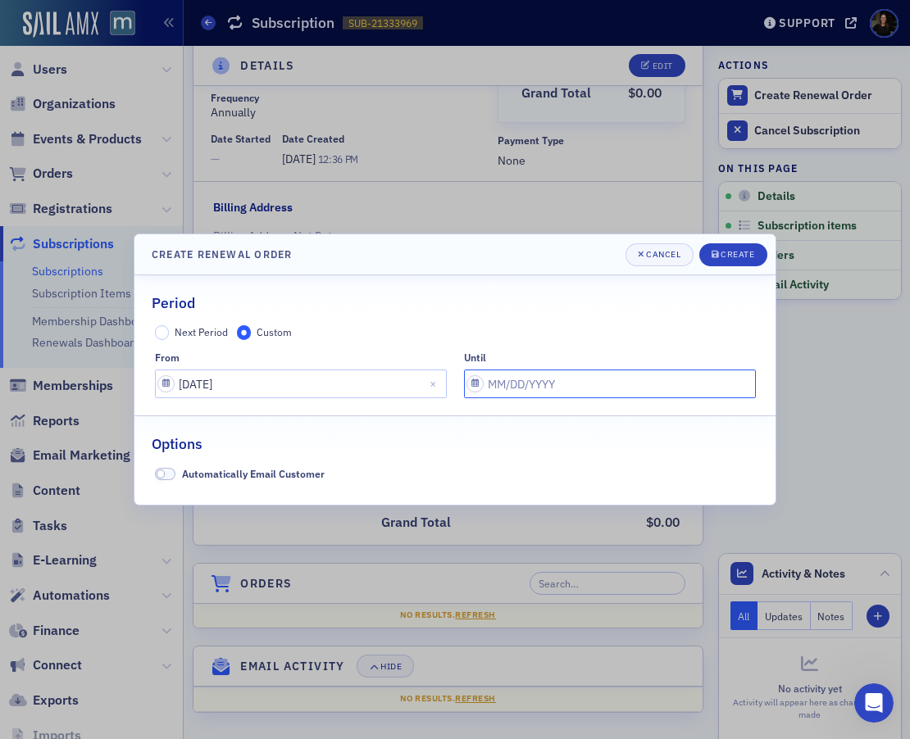
click at [509, 379] on input "text" at bounding box center [610, 384] width 292 height 29
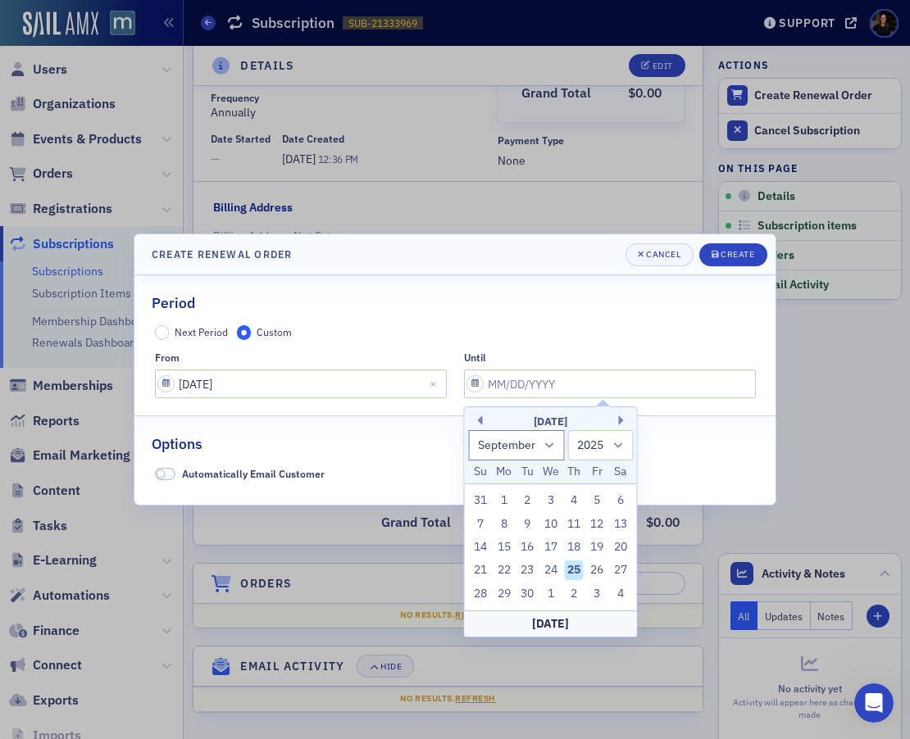
click at [621, 415] on div "[DATE]" at bounding box center [551, 422] width 172 height 16
click at [621, 420] on button "Next Month" at bounding box center [624, 420] width 10 height 10
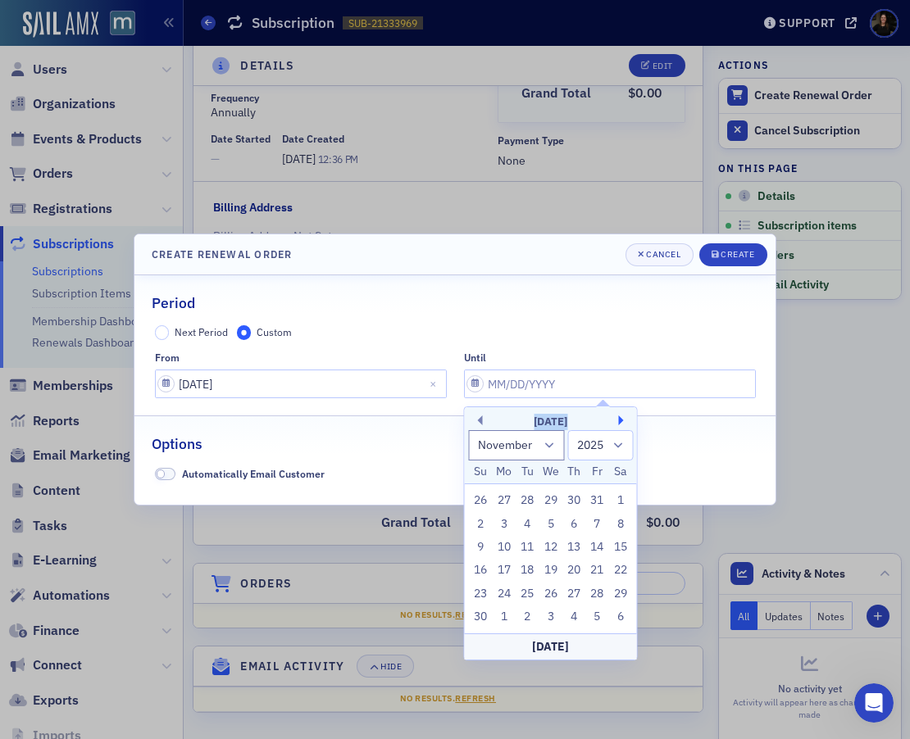
click at [621, 420] on button "Next Month" at bounding box center [624, 420] width 10 height 10
select select "0"
select select "2026"
click at [621, 420] on button "Next Month" at bounding box center [624, 420] width 10 height 10
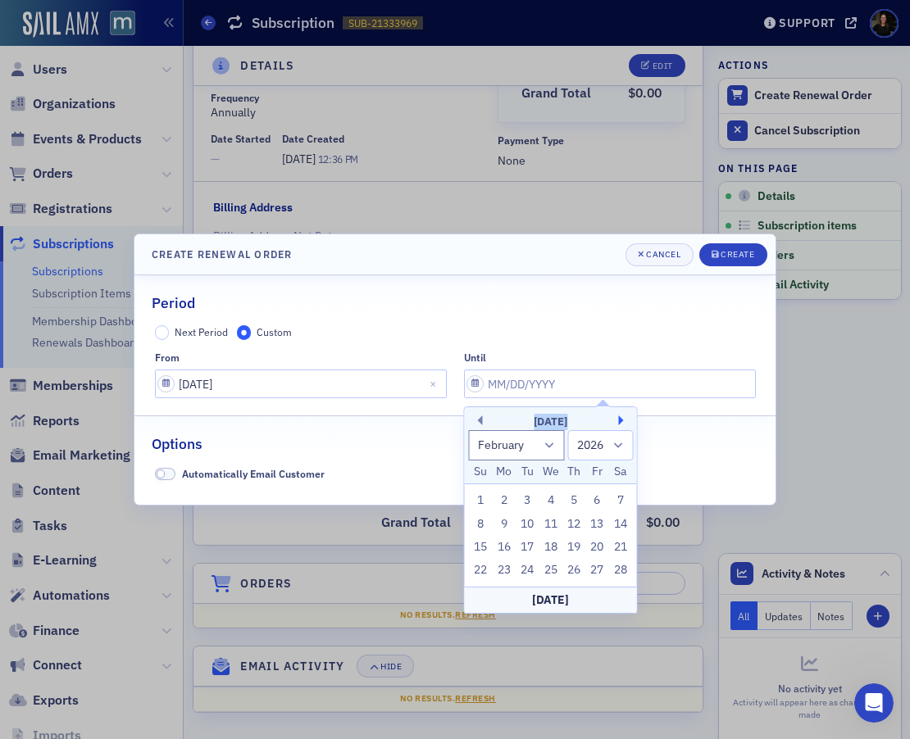
click at [621, 420] on button "Next Month" at bounding box center [624, 420] width 10 height 10
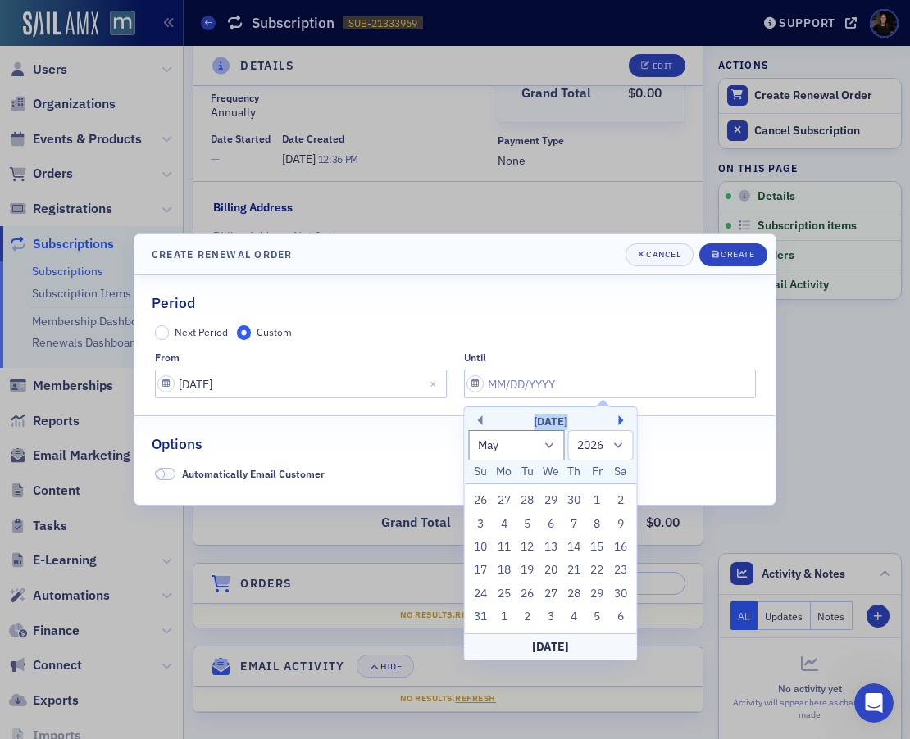
click at [621, 420] on button "Next Month" at bounding box center [624, 420] width 10 height 10
select select "5"
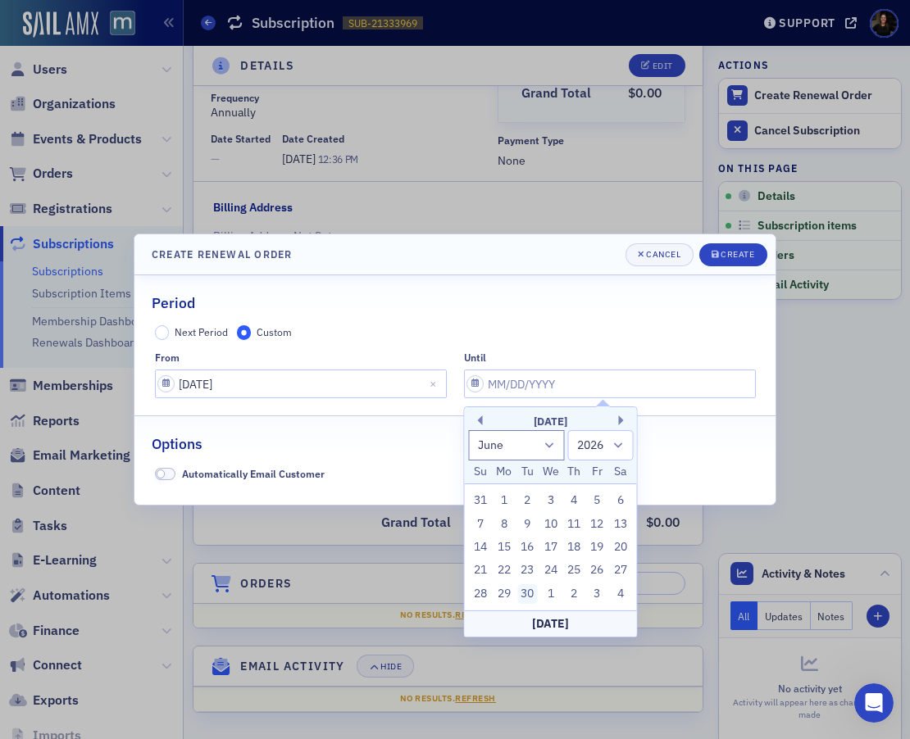
click at [528, 597] on div "30" at bounding box center [527, 594] width 20 height 20
type input "[DATE]"
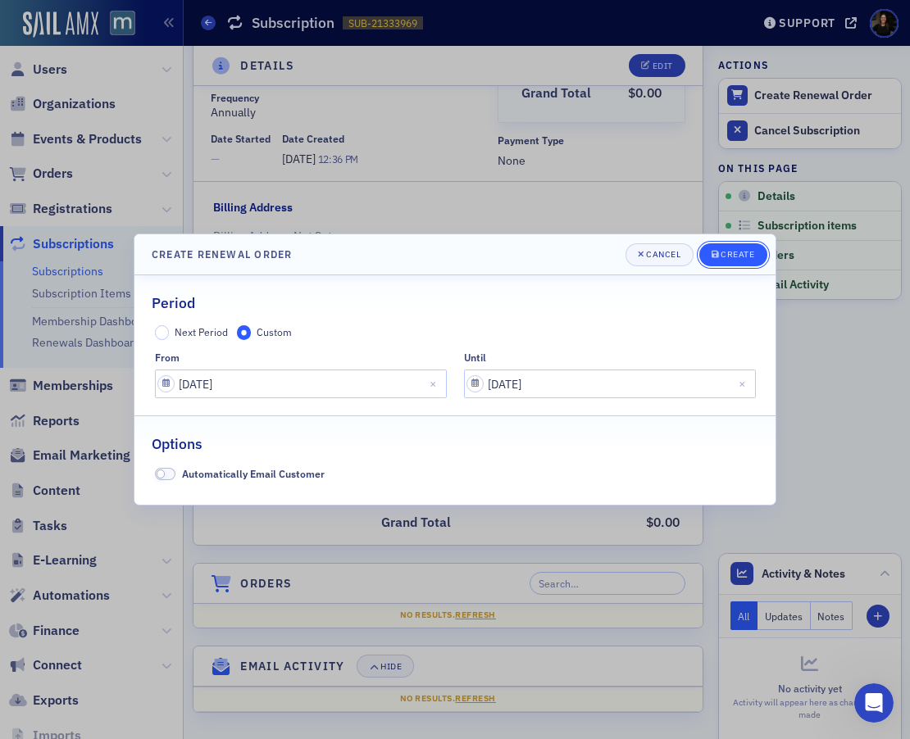
click at [716, 248] on div "submit" at bounding box center [716, 254] width 10 height 13
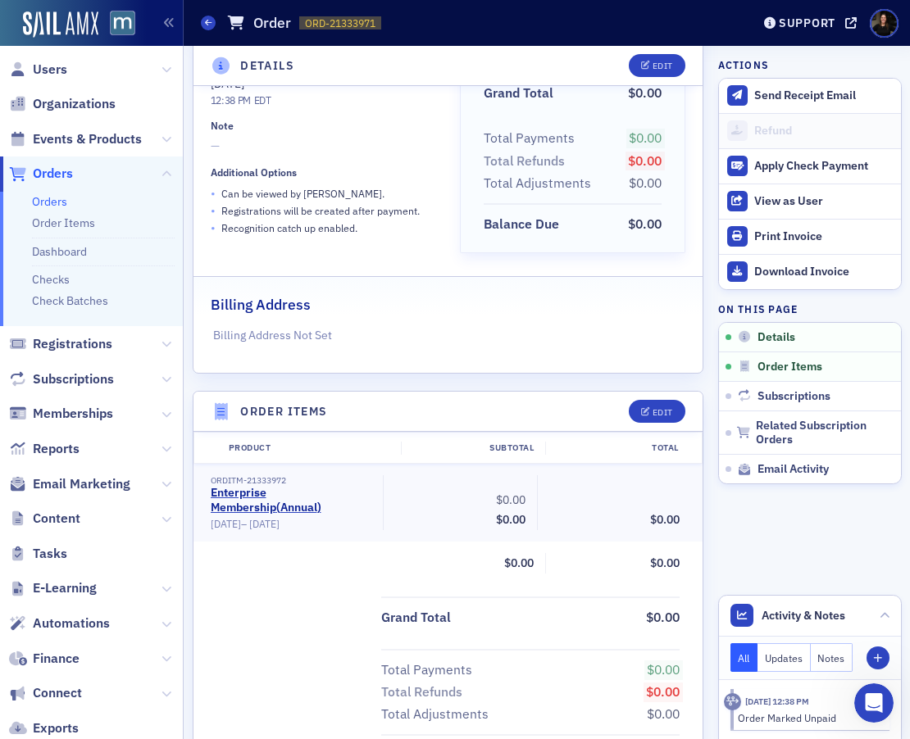
click at [635, 397] on header "Order Items Edit" at bounding box center [448, 412] width 510 height 40
click at [639, 415] on button "Edit" at bounding box center [657, 411] width 57 height 23
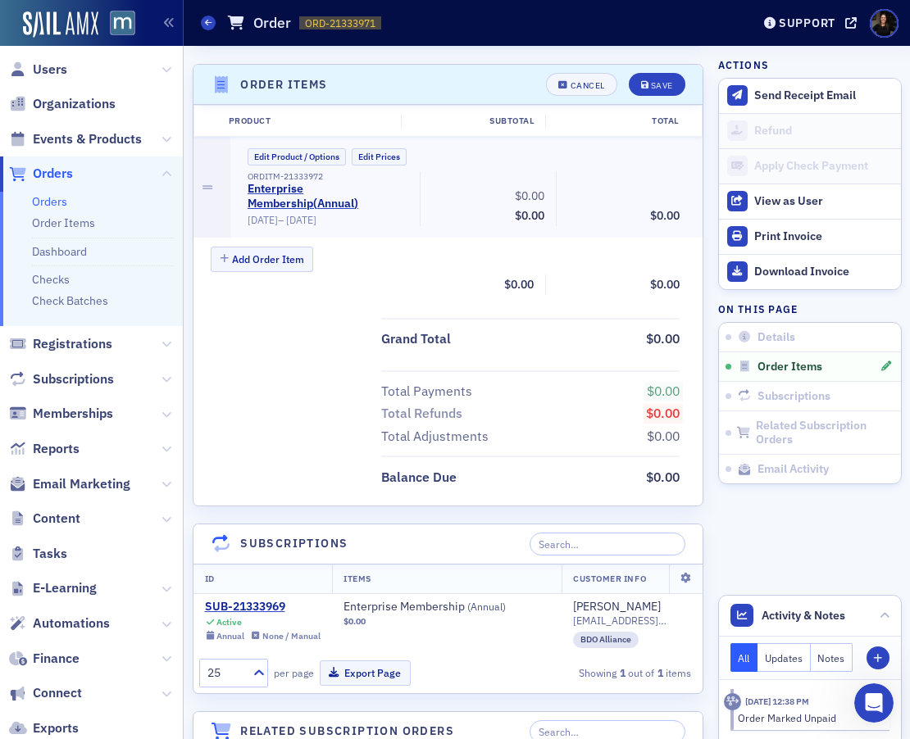
scroll to position [502, 0]
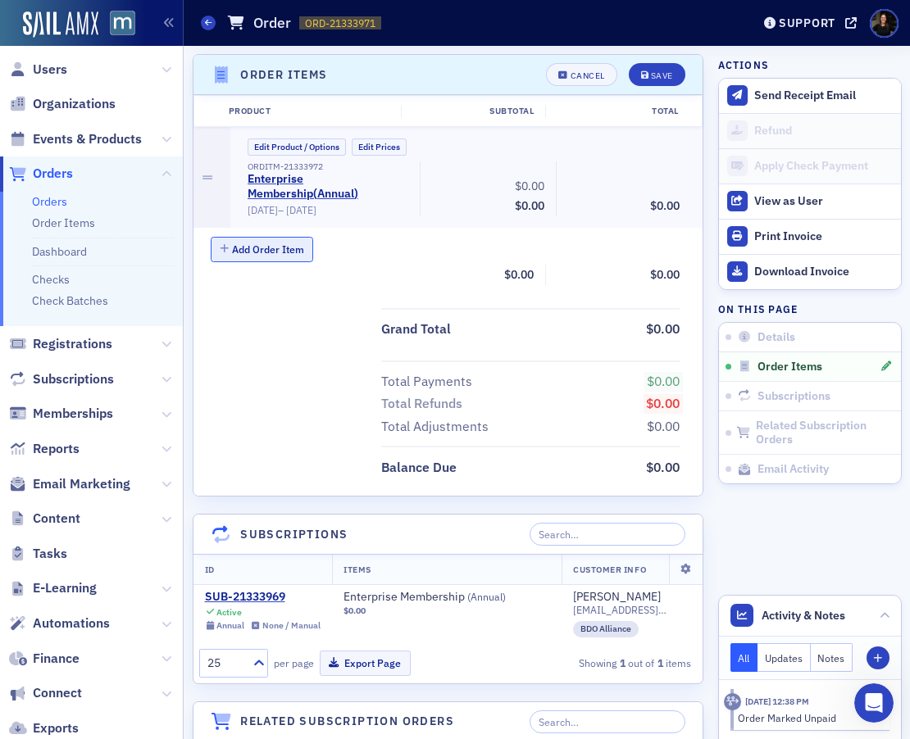
click at [285, 250] on button "Add Order Item" at bounding box center [262, 249] width 103 height 25
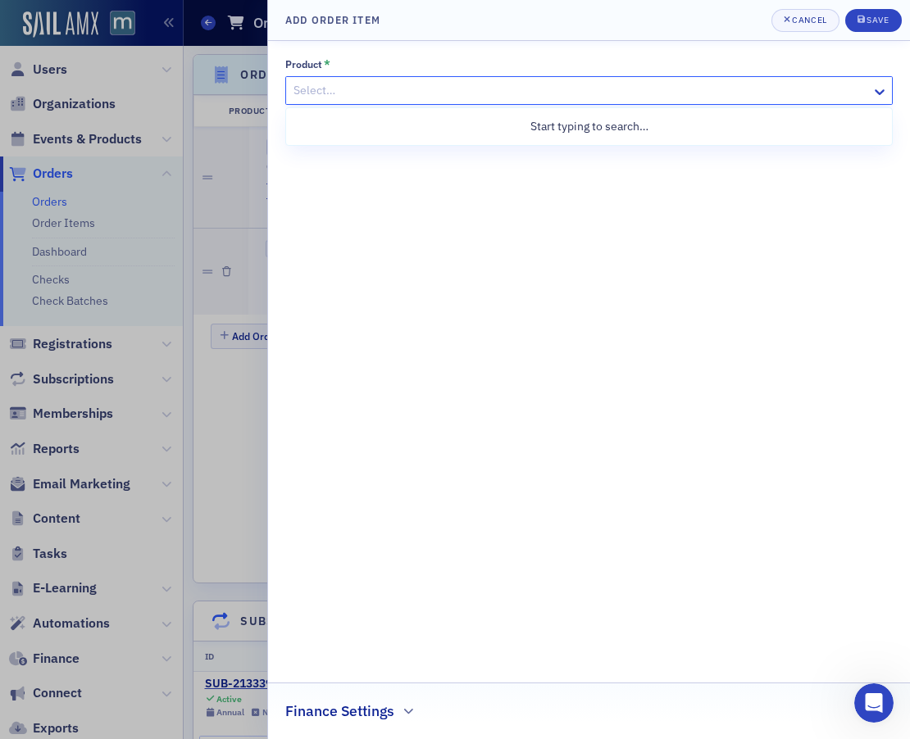
click at [361, 93] on div at bounding box center [581, 90] width 578 height 20
type input "pac"
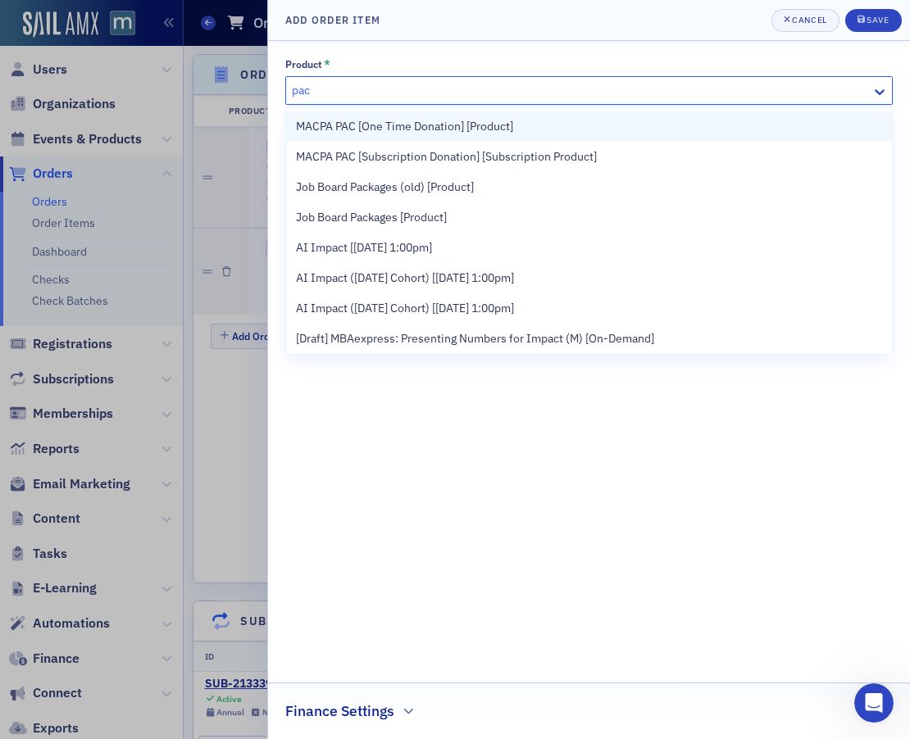
click at [408, 139] on div "MACPA PAC [One Time Donation] [Product]" at bounding box center [589, 126] width 606 height 30
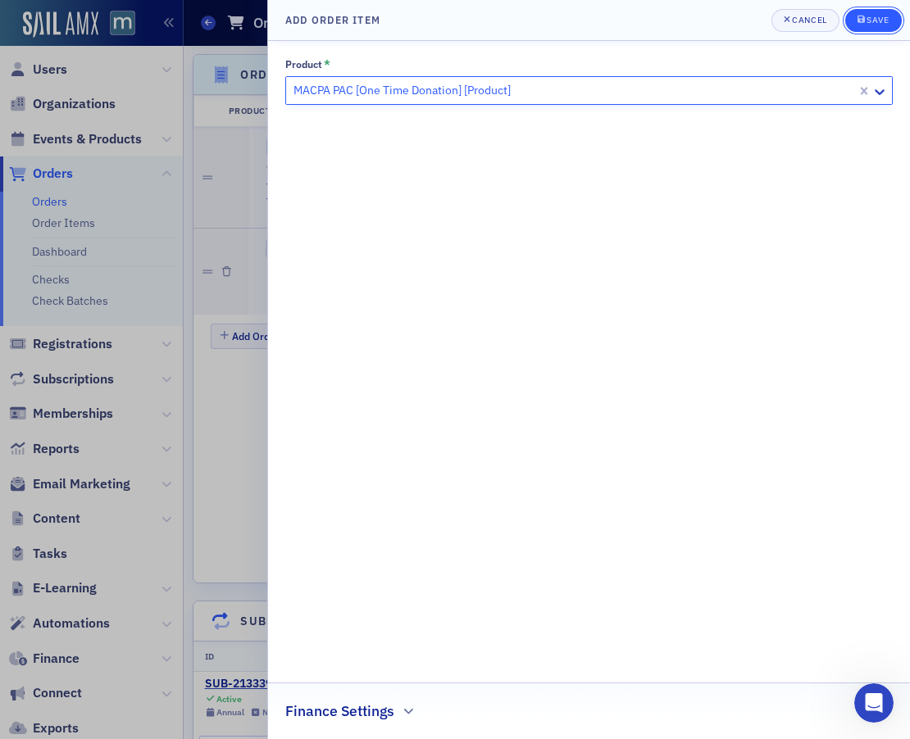
click at [858, 23] on icon "submit" at bounding box center [860, 19] width 7 height 7
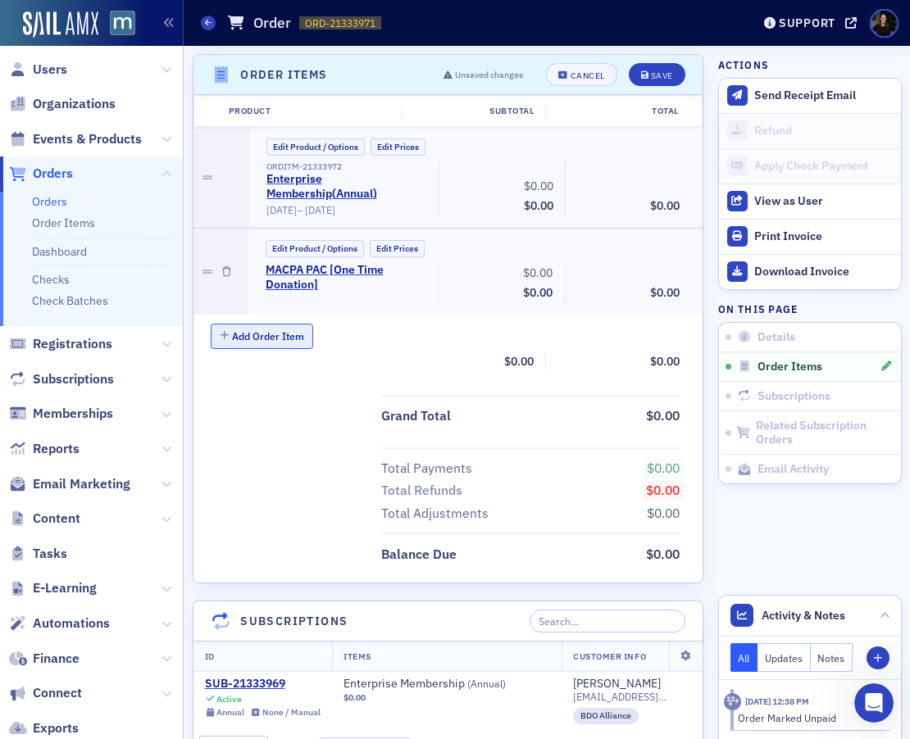
click at [284, 343] on button "Add Order Item" at bounding box center [262, 336] width 103 height 25
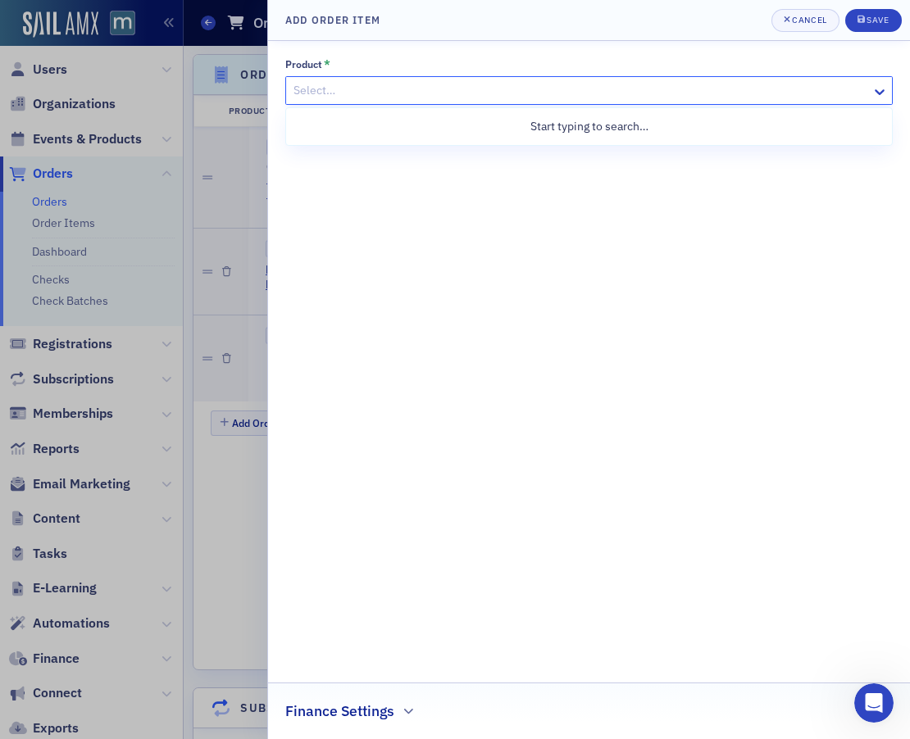
click at [389, 96] on div at bounding box center [581, 90] width 578 height 20
type input "foundatio"
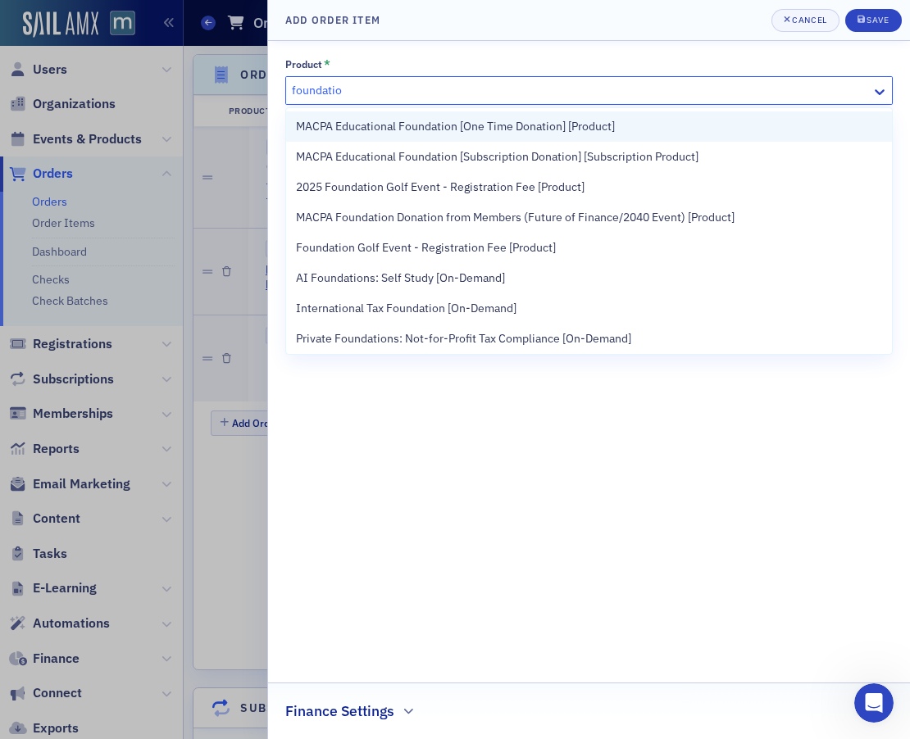
click at [447, 125] on span "MACPA Educational Foundation [One Time Donation] [Product]" at bounding box center [455, 126] width 319 height 17
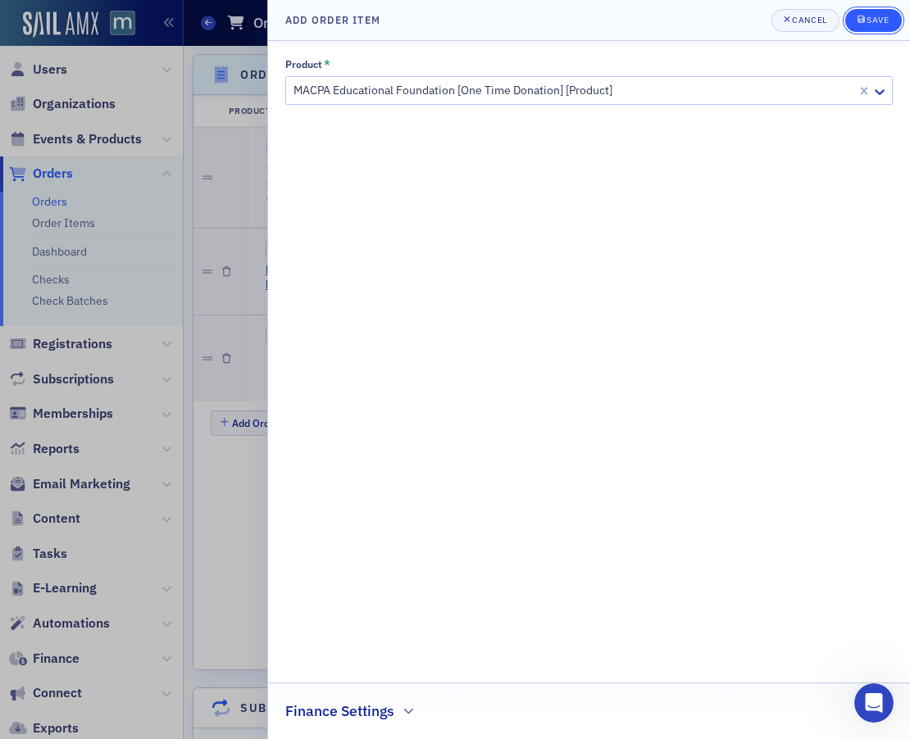
click at [860, 14] on div "submit" at bounding box center [862, 20] width 10 height 13
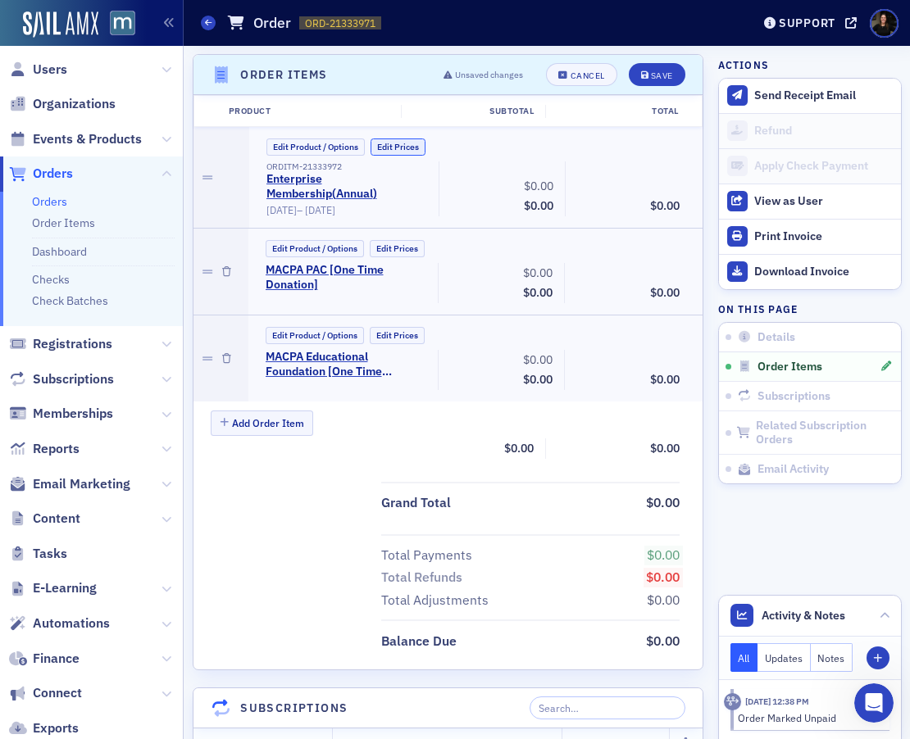
click at [393, 142] on button "Edit Prices" at bounding box center [397, 146] width 55 height 17
drag, startPoint x: 518, startPoint y: 188, endPoint x: 614, endPoint y: 190, distance: 95.9
click at [608, 188] on div "ORDITM-21333972 Enterprise Membership ( Annual ) (Custom Price) [DATE] – [DATE]…" at bounding box center [473, 188] width 437 height 55
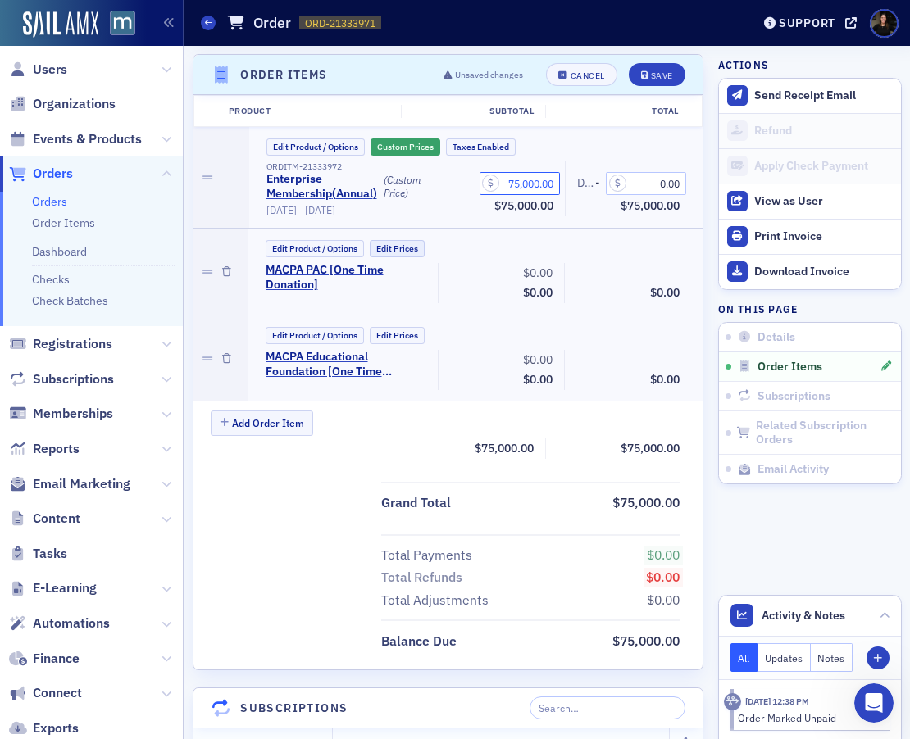
type input "75,000.00"
click at [405, 244] on button "Edit Prices" at bounding box center [397, 248] width 55 height 17
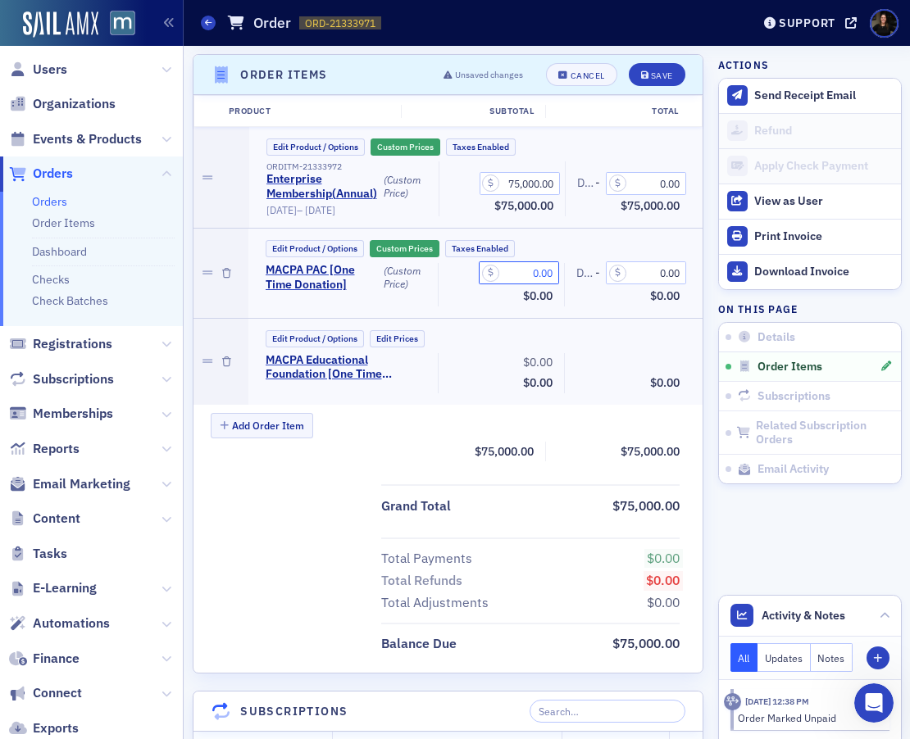
drag, startPoint x: 517, startPoint y: 277, endPoint x: 605, endPoint y: 277, distance: 87.7
click at [604, 277] on div "MACPA PAC [One Time Donation] (Custom Price) 0.00 Subtotal $0.00 Discounts - 0.…" at bounding box center [473, 284] width 438 height 43
click at [513, 347] on div "Edit Product / Options Edit Prices MACPA Educational Foundation [One Time Donat…" at bounding box center [476, 361] width 432 height 63
click at [470, 425] on div "Add Order Item" at bounding box center [457, 427] width 492 height 29
click at [535, 271] on input "1,500.00" at bounding box center [519, 272] width 80 height 23
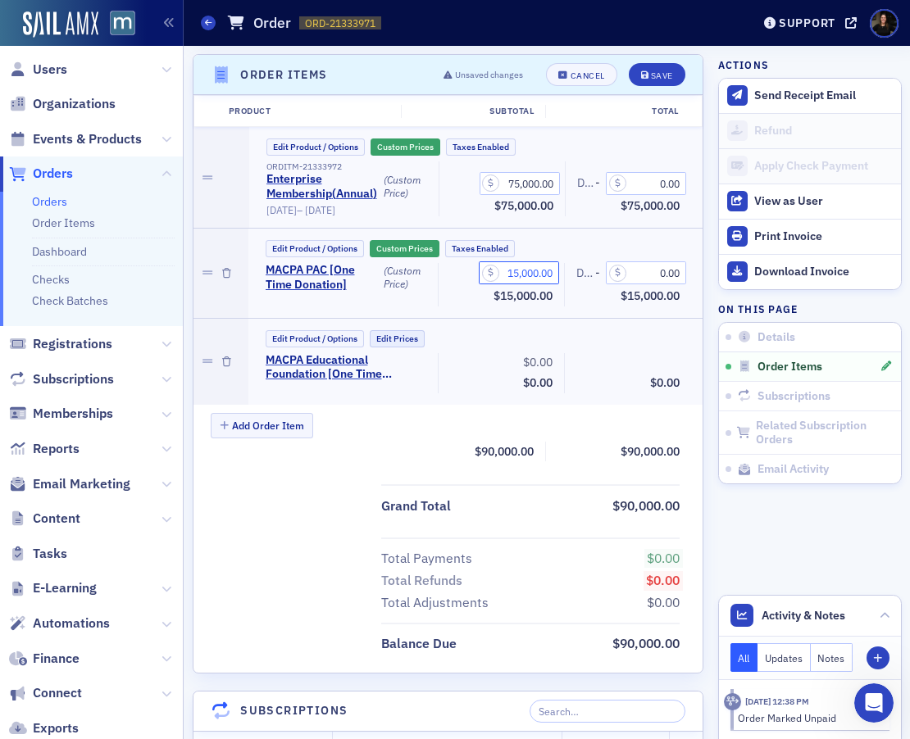
type input "15,000.00"
click at [393, 342] on button "Edit Prices" at bounding box center [397, 338] width 55 height 17
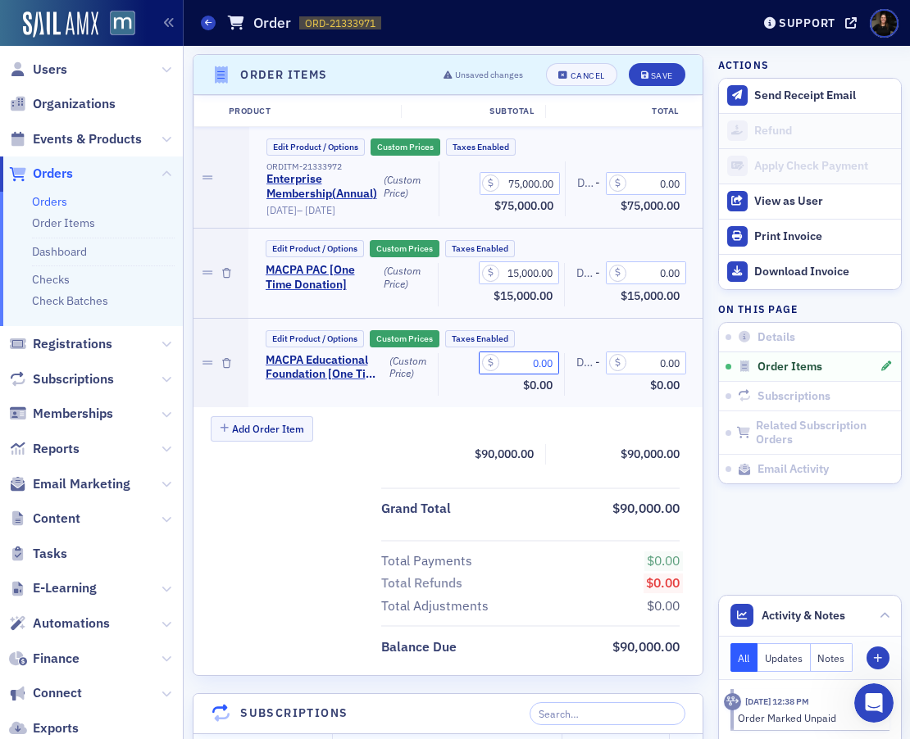
click at [510, 365] on input "0.00" at bounding box center [519, 363] width 80 height 23
type input "1,500.00"
drag, startPoint x: 506, startPoint y: 185, endPoint x: 577, endPoint y: 193, distance: 70.9
click at [578, 194] on div "ORDITM-21333972 Enterprise Membership ( Annual ) (Custom Price) [DATE] – [DATE]…" at bounding box center [473, 188] width 437 height 55
type input "73,500.00"
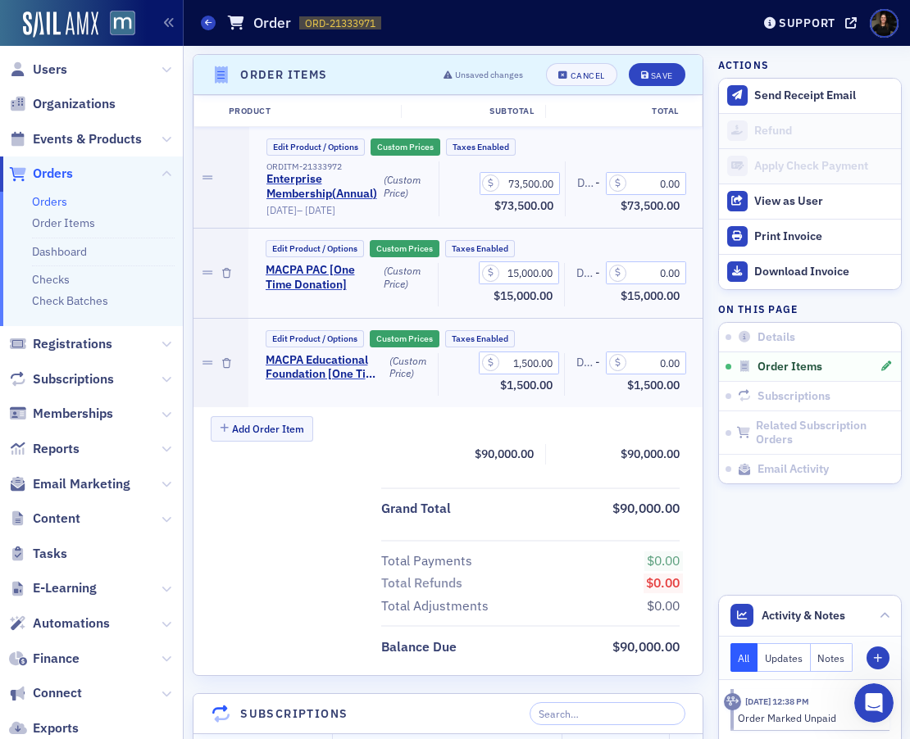
click at [325, 489] on div "Grand Total $90,000.00" at bounding box center [448, 504] width 510 height 33
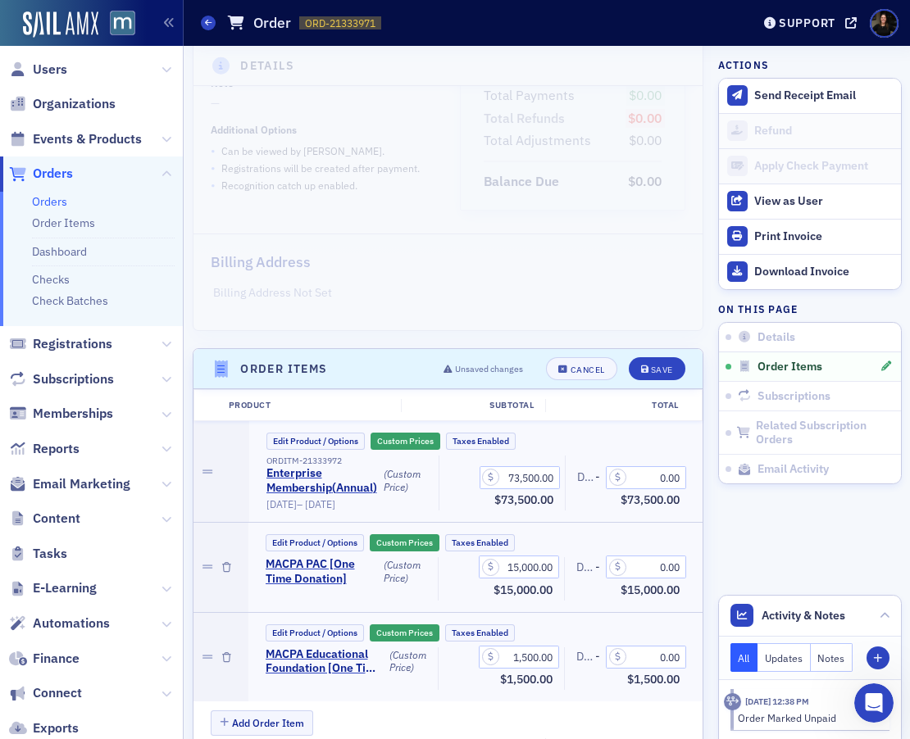
scroll to position [0, 0]
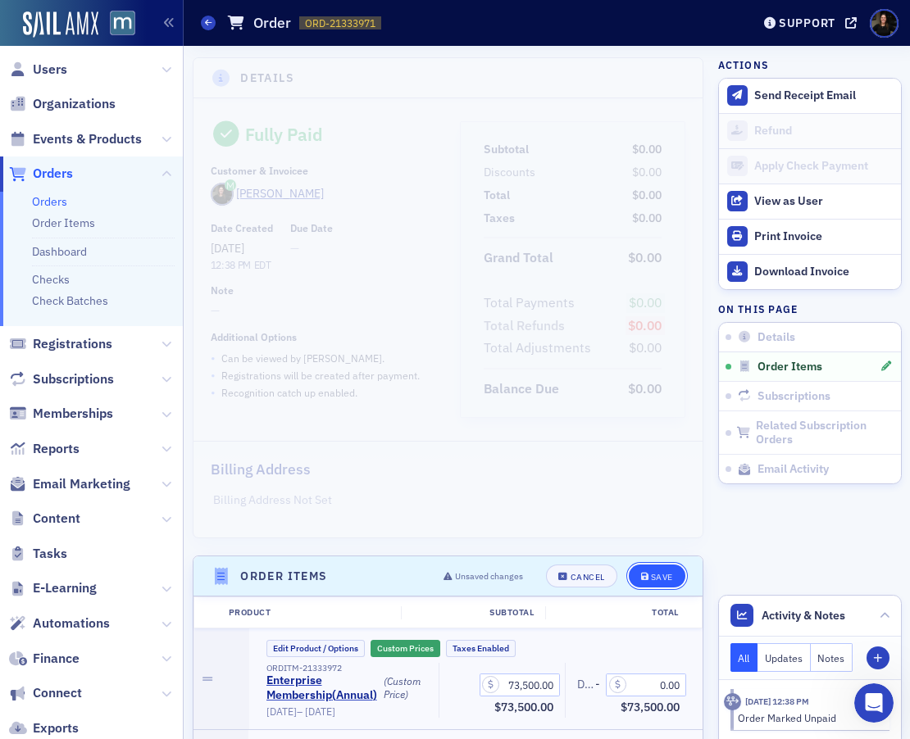
click at [645, 577] on icon "submit" at bounding box center [645, 577] width 8 height 9
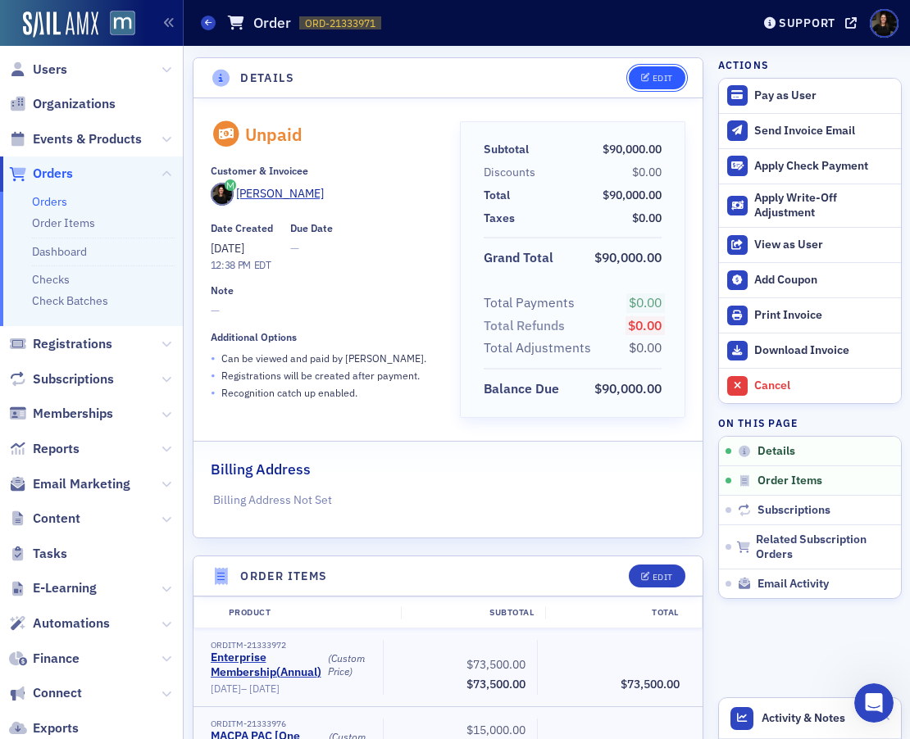
click at [658, 84] on button "Edit" at bounding box center [657, 77] width 57 height 23
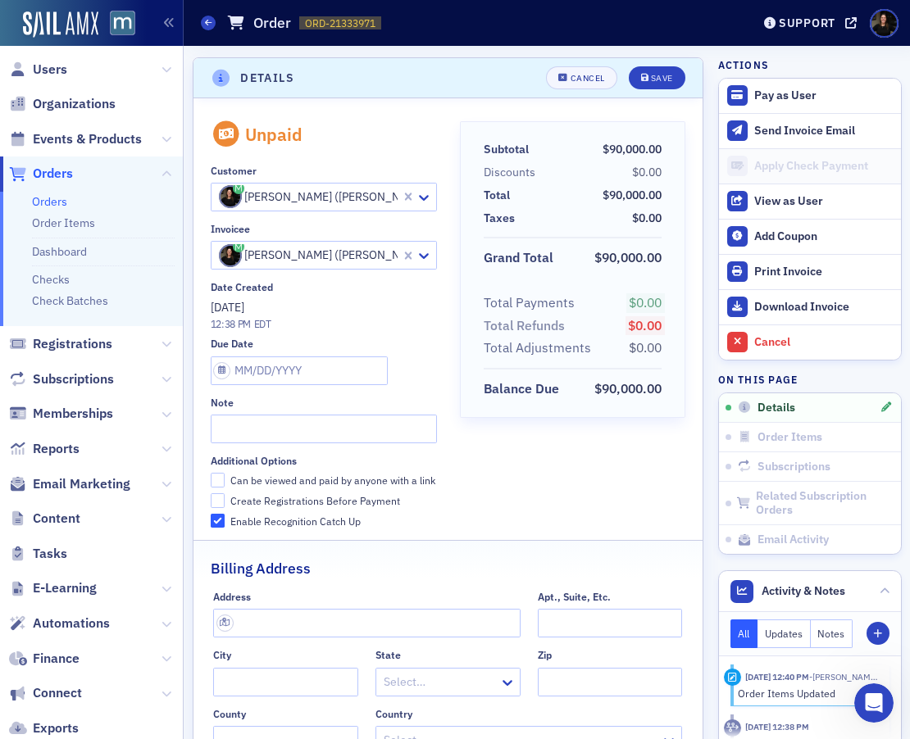
scroll to position [3, 0]
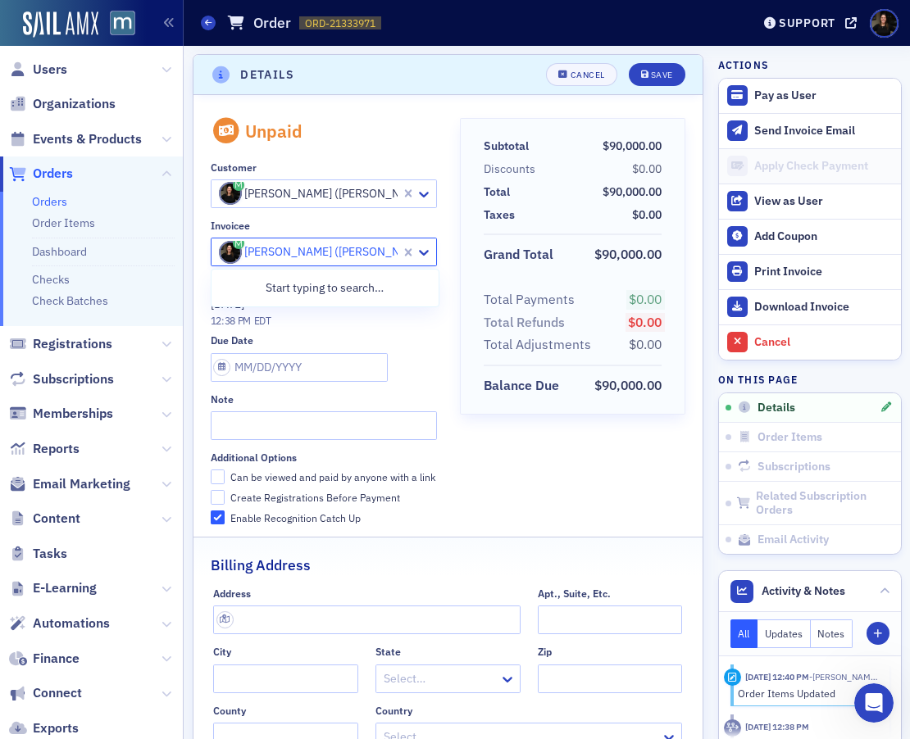
click at [276, 254] on div at bounding box center [308, 252] width 183 height 20
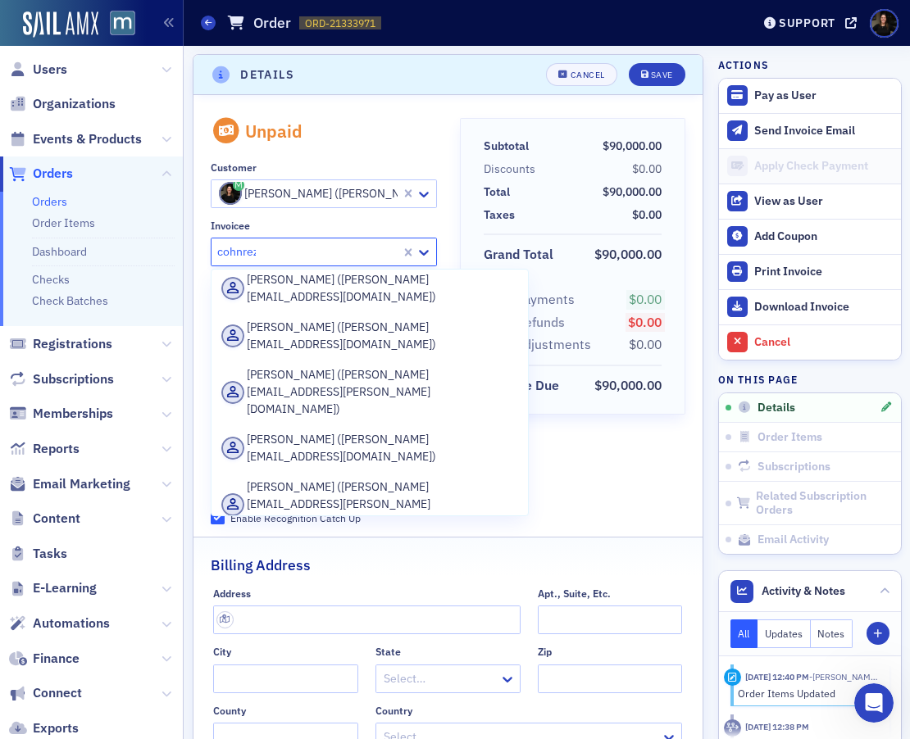
scroll to position [1169, 0]
type input "cohnreznick"
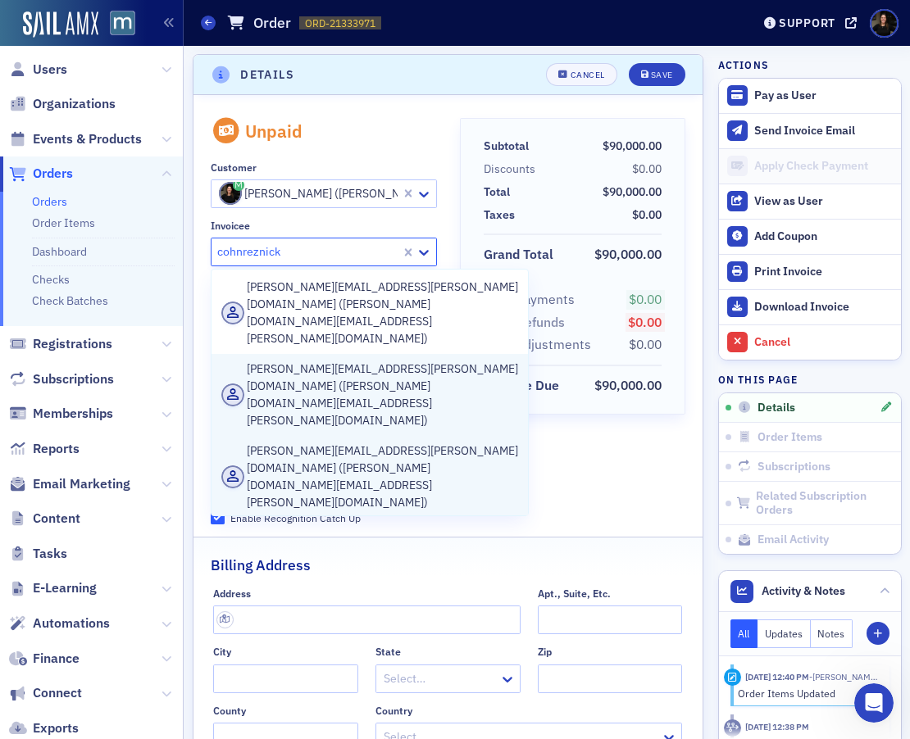
scroll to position [138, 0]
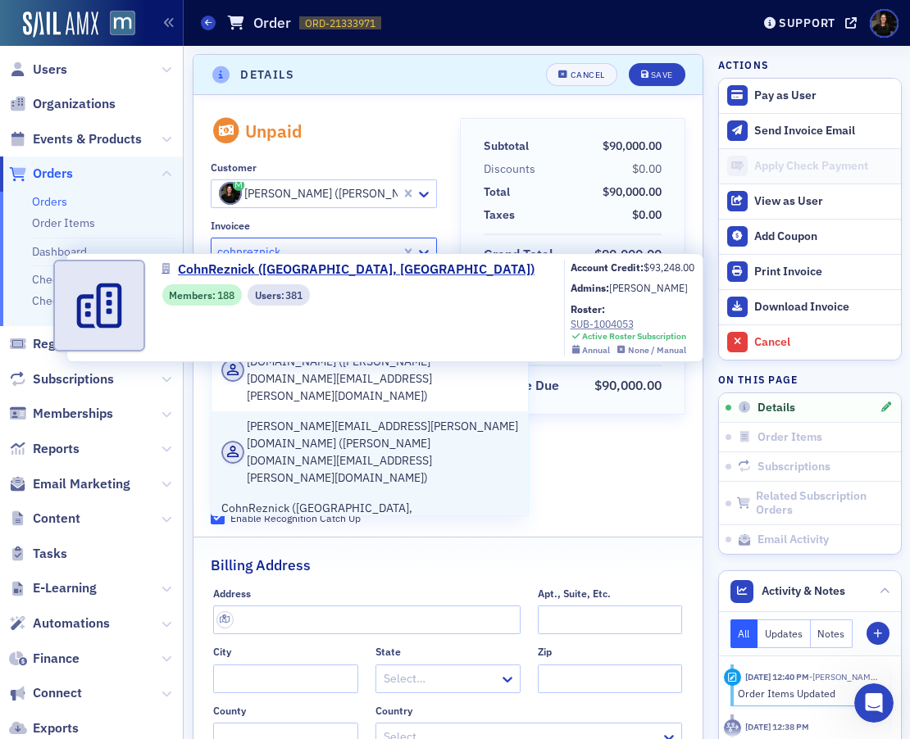
click at [288, 500] on span "CohnReznick ([GEOGRAPHIC_DATA], [GEOGRAPHIC_DATA])" at bounding box center [369, 517] width 297 height 34
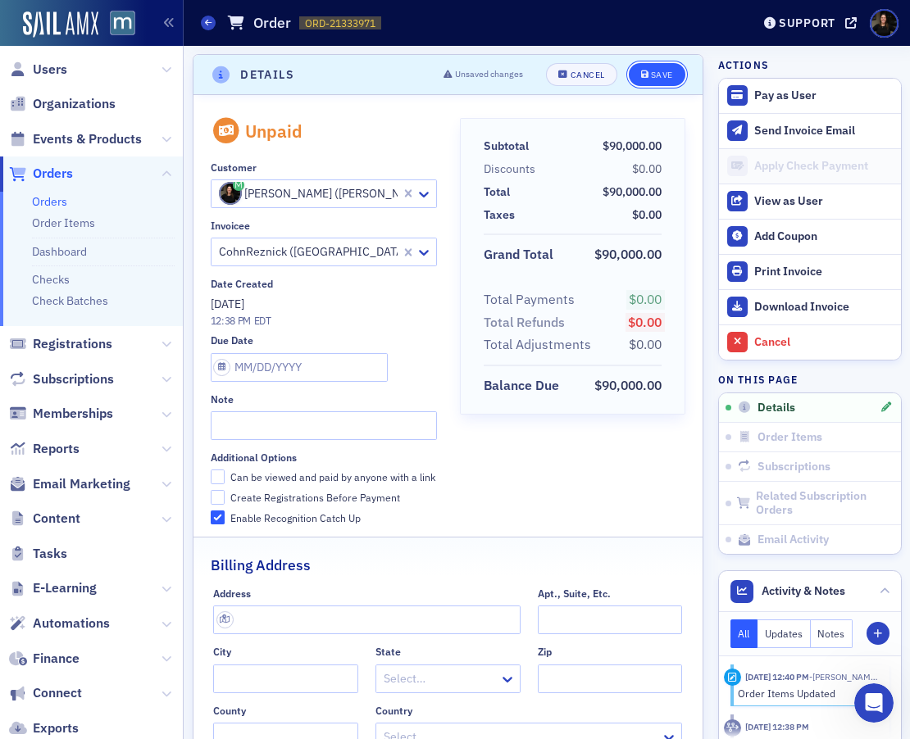
click at [645, 74] on icon "submit" at bounding box center [645, 74] width 8 height 9
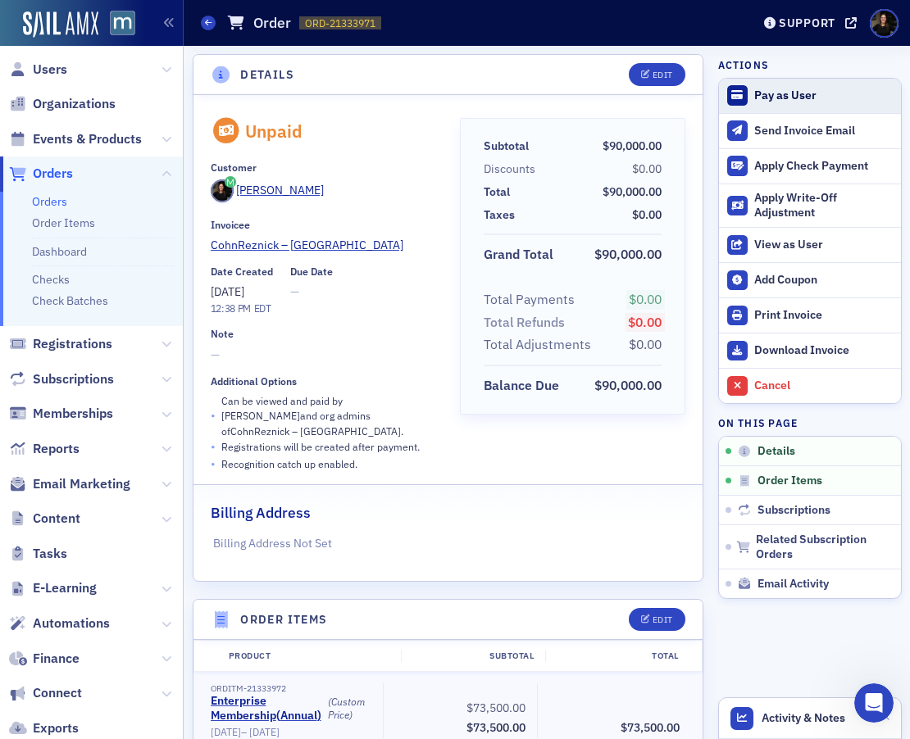
click at [771, 101] on div "Pay as User" at bounding box center [823, 96] width 138 height 15
